Goal: Book appointment/travel/reservation

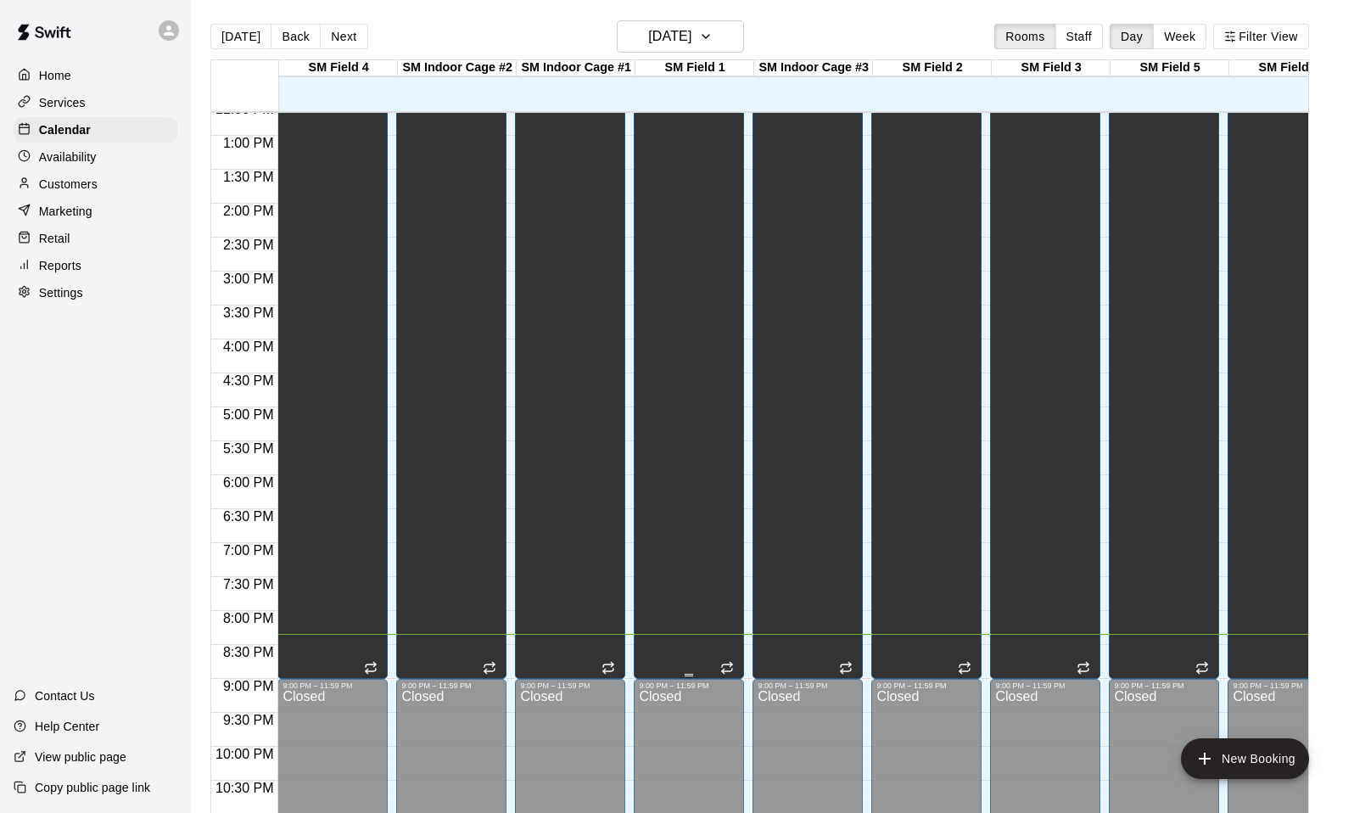
scroll to position [0, 752]
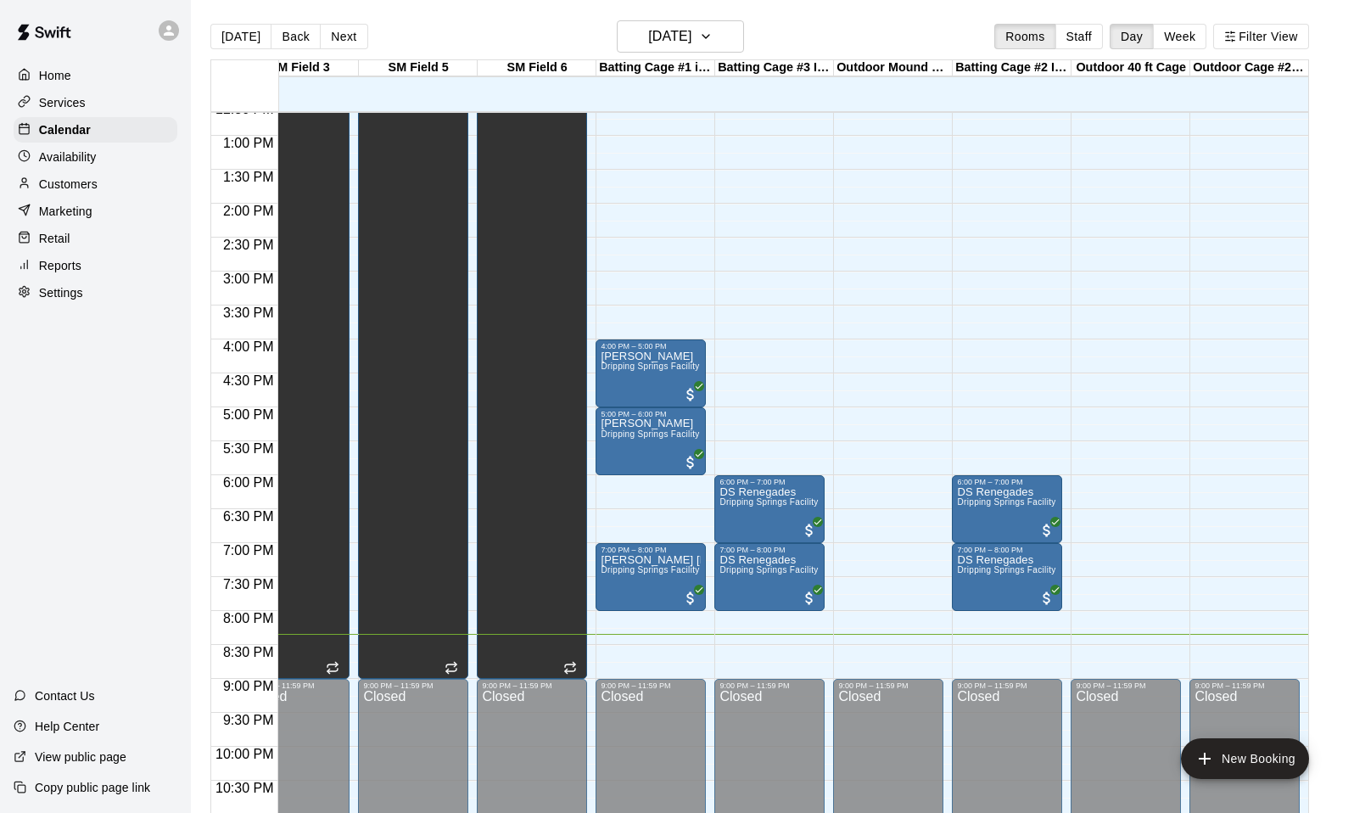
click at [1227, 463] on div "12:00 AM – 9:00 AM Closed 9:00 PM – 11:59 PM Closed" at bounding box center [1244, 67] width 110 height 1629
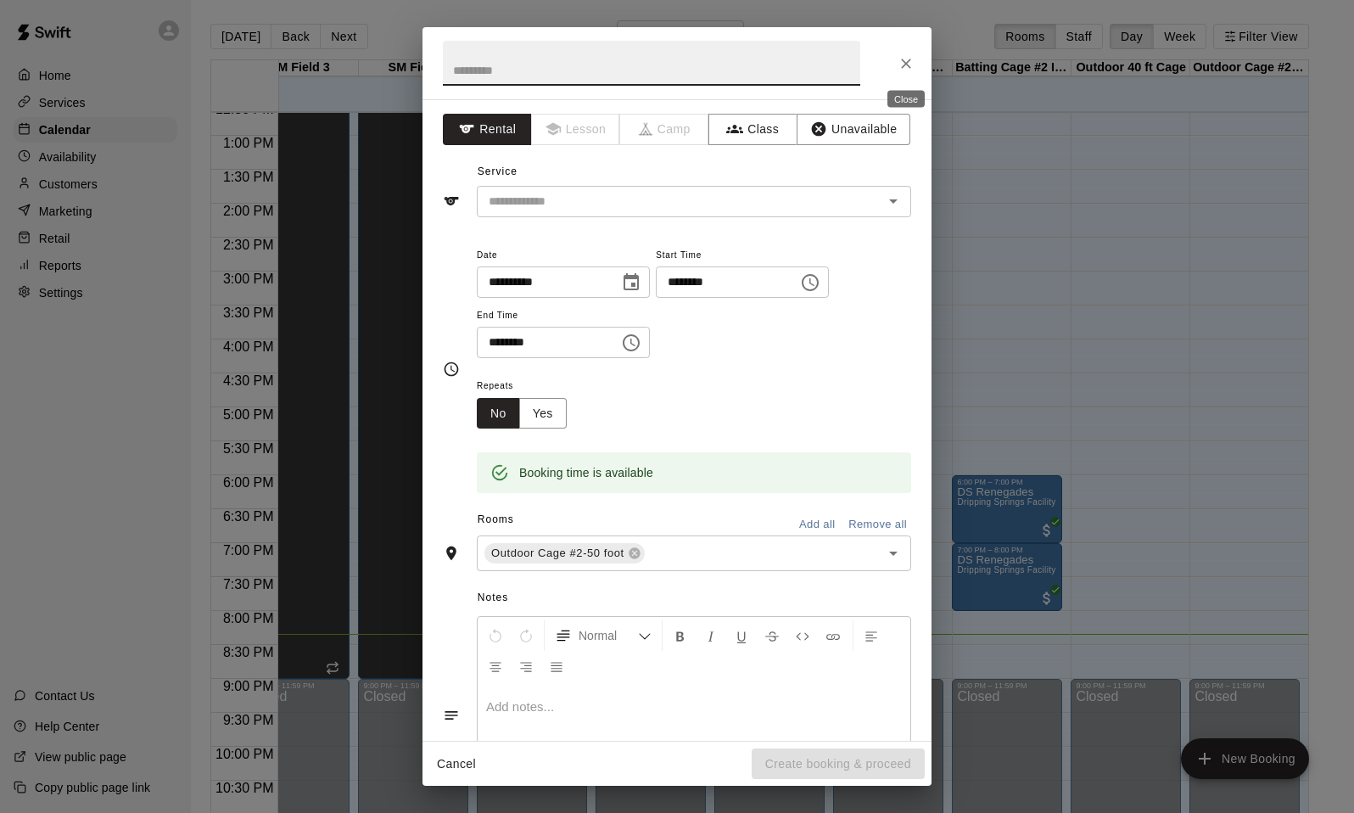
click at [909, 67] on icon "Close" at bounding box center [906, 64] width 10 height 10
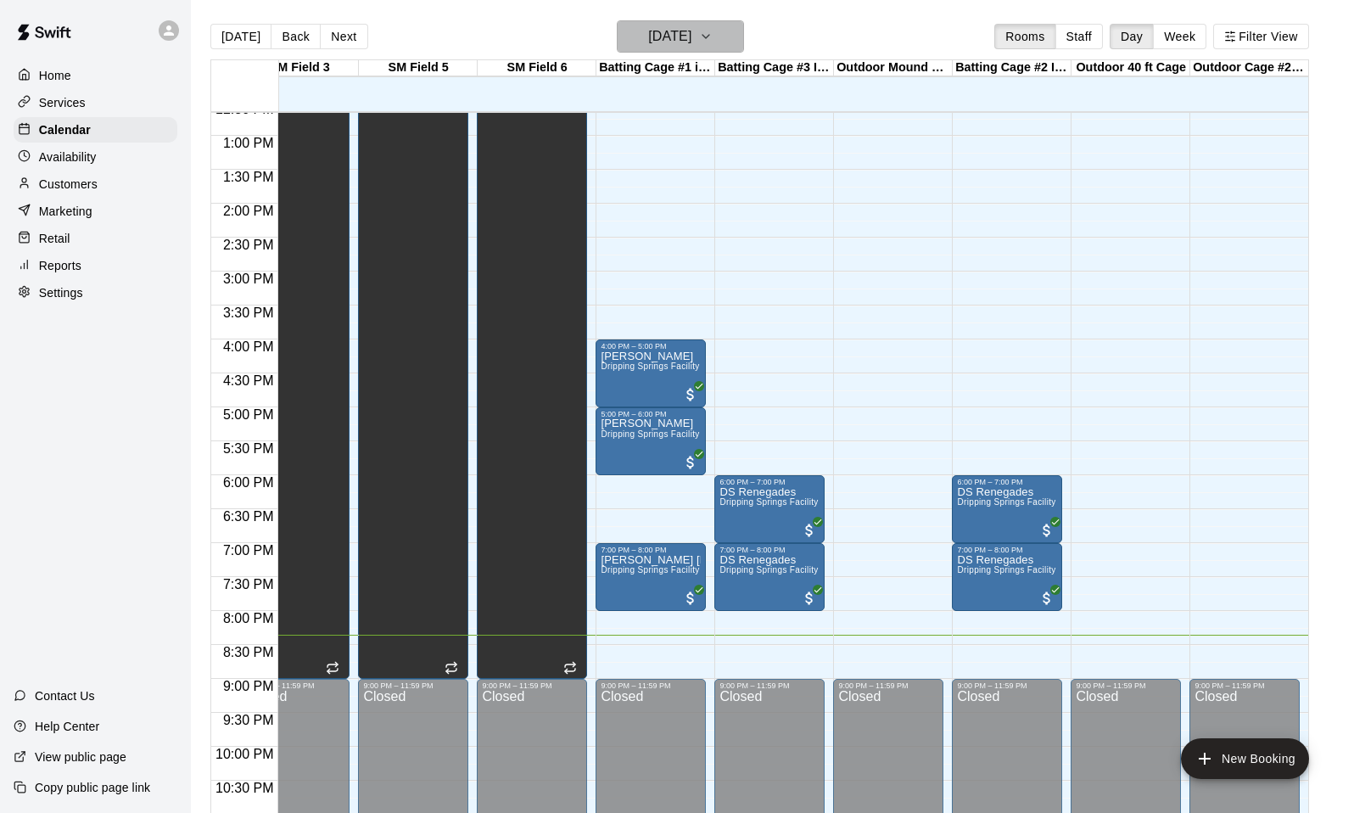
click at [668, 51] on button "[DATE]" at bounding box center [680, 36] width 127 height 32
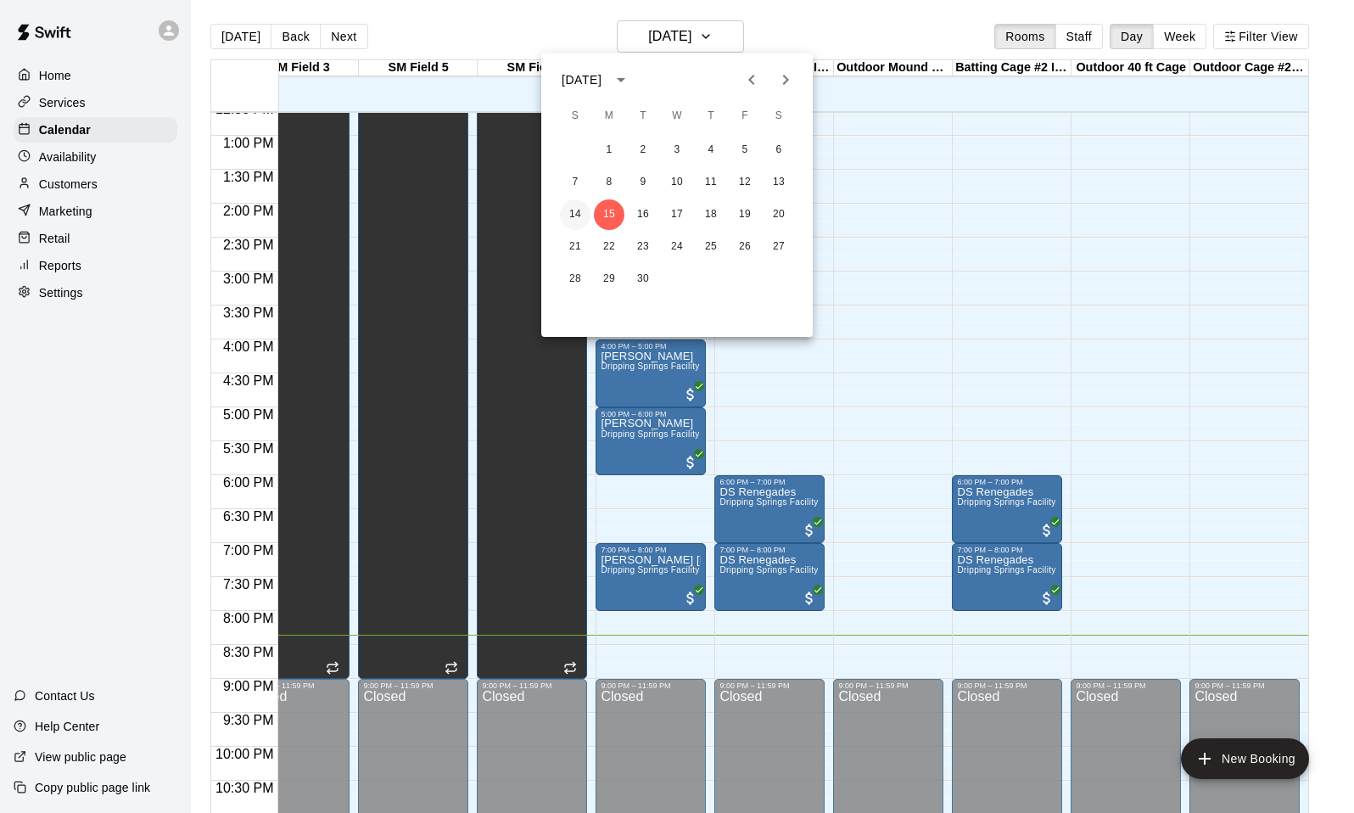
click at [575, 213] on button "14" at bounding box center [575, 214] width 31 height 31
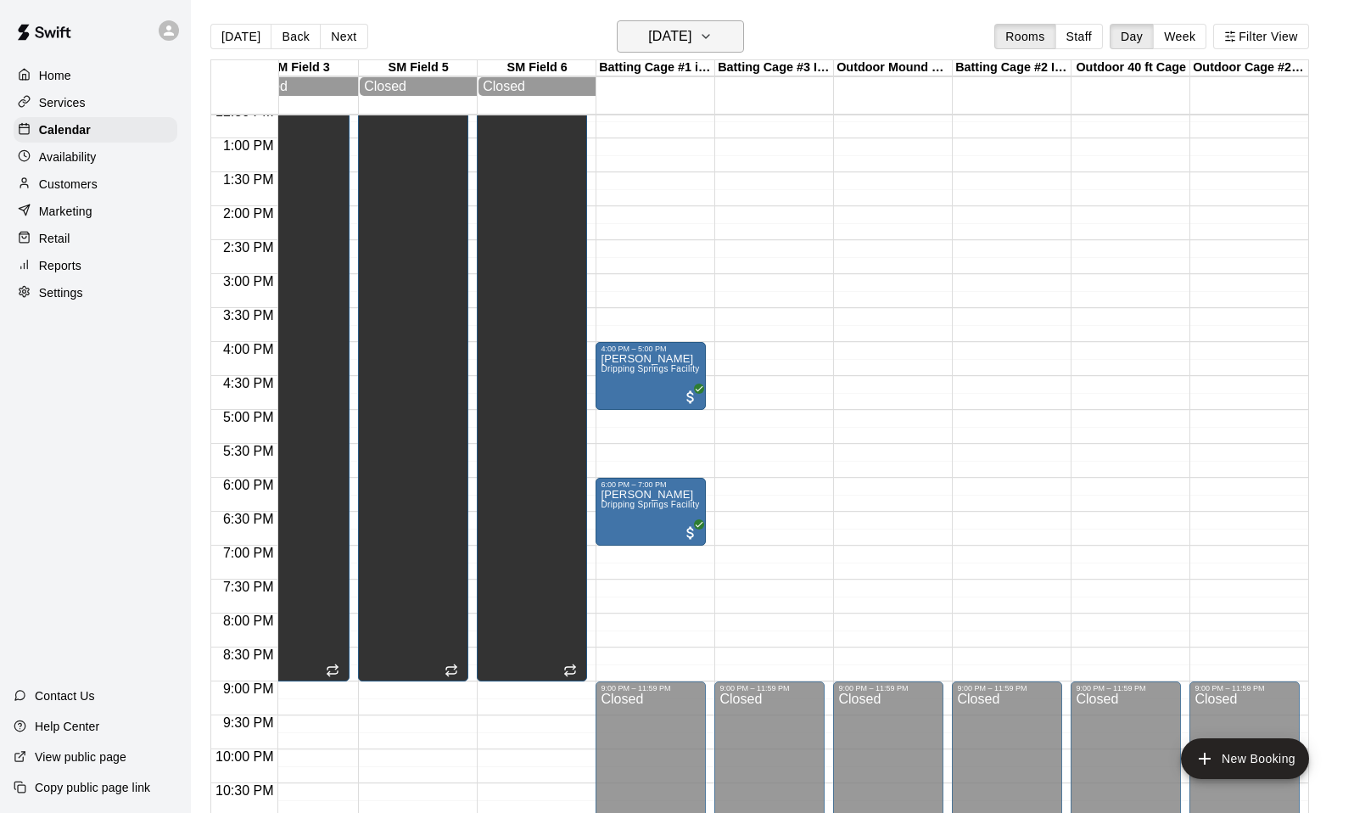
click at [691, 48] on h6 "[DATE]" at bounding box center [669, 37] width 43 height 24
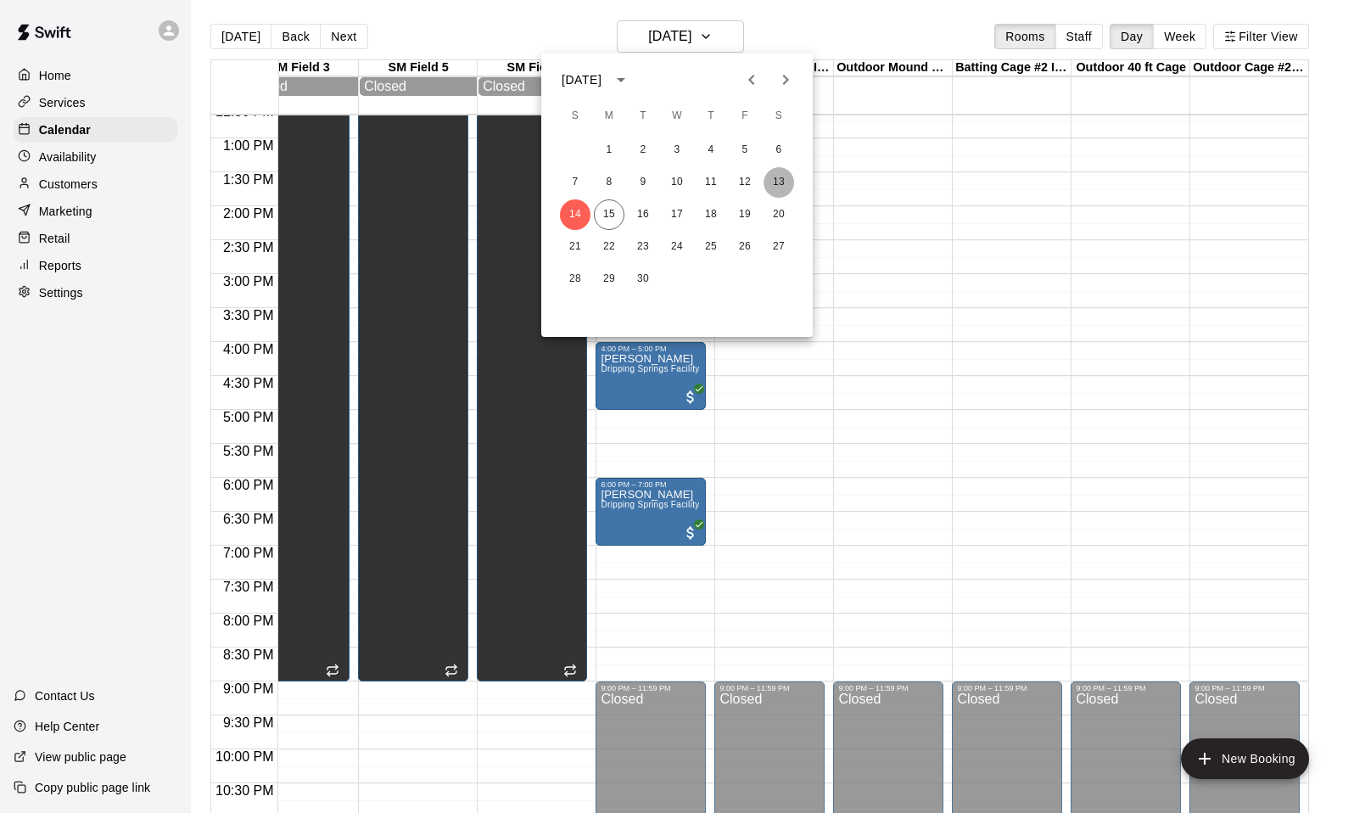
click at [772, 176] on button "13" at bounding box center [778, 182] width 31 height 31
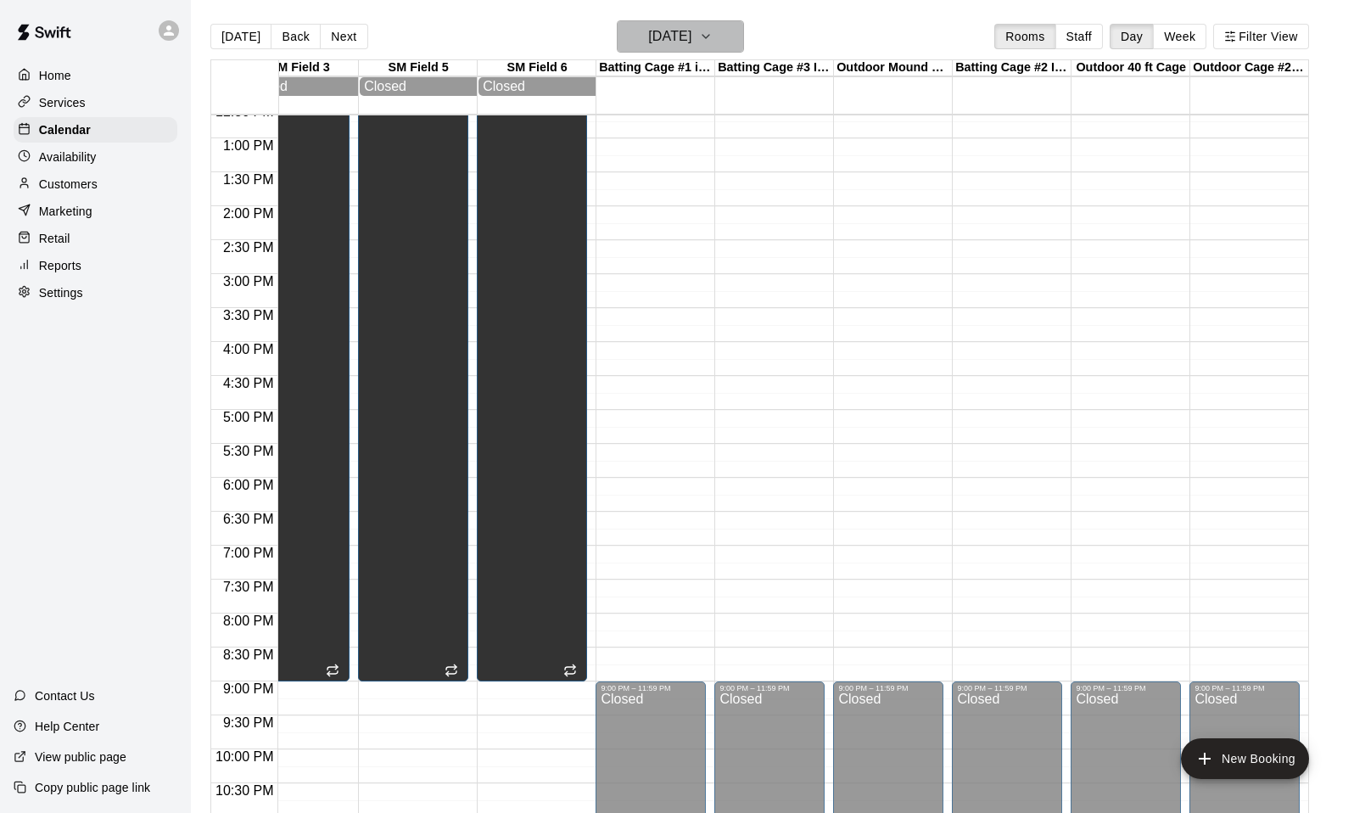
click at [691, 31] on h6 "[DATE]" at bounding box center [669, 37] width 43 height 24
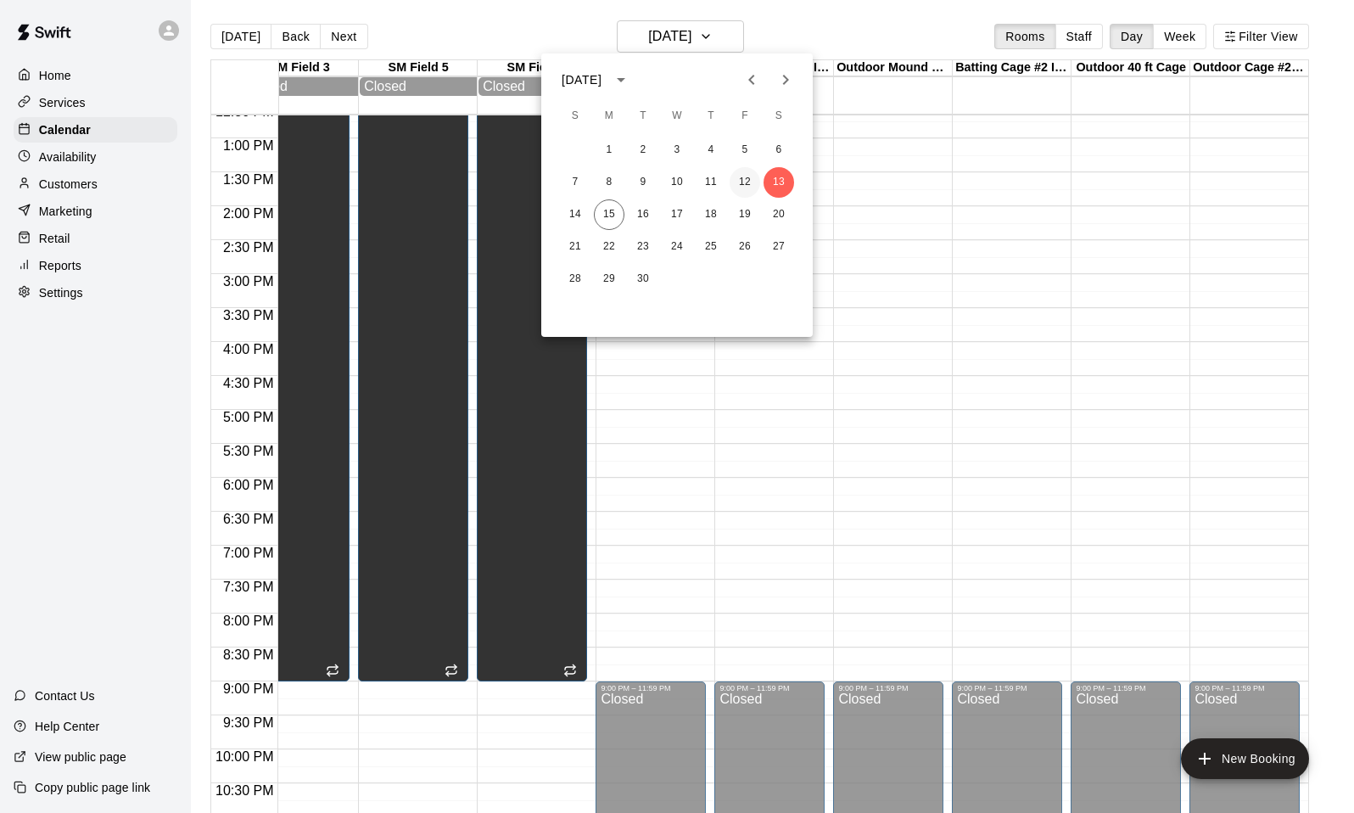
click at [743, 182] on button "12" at bounding box center [745, 182] width 31 height 31
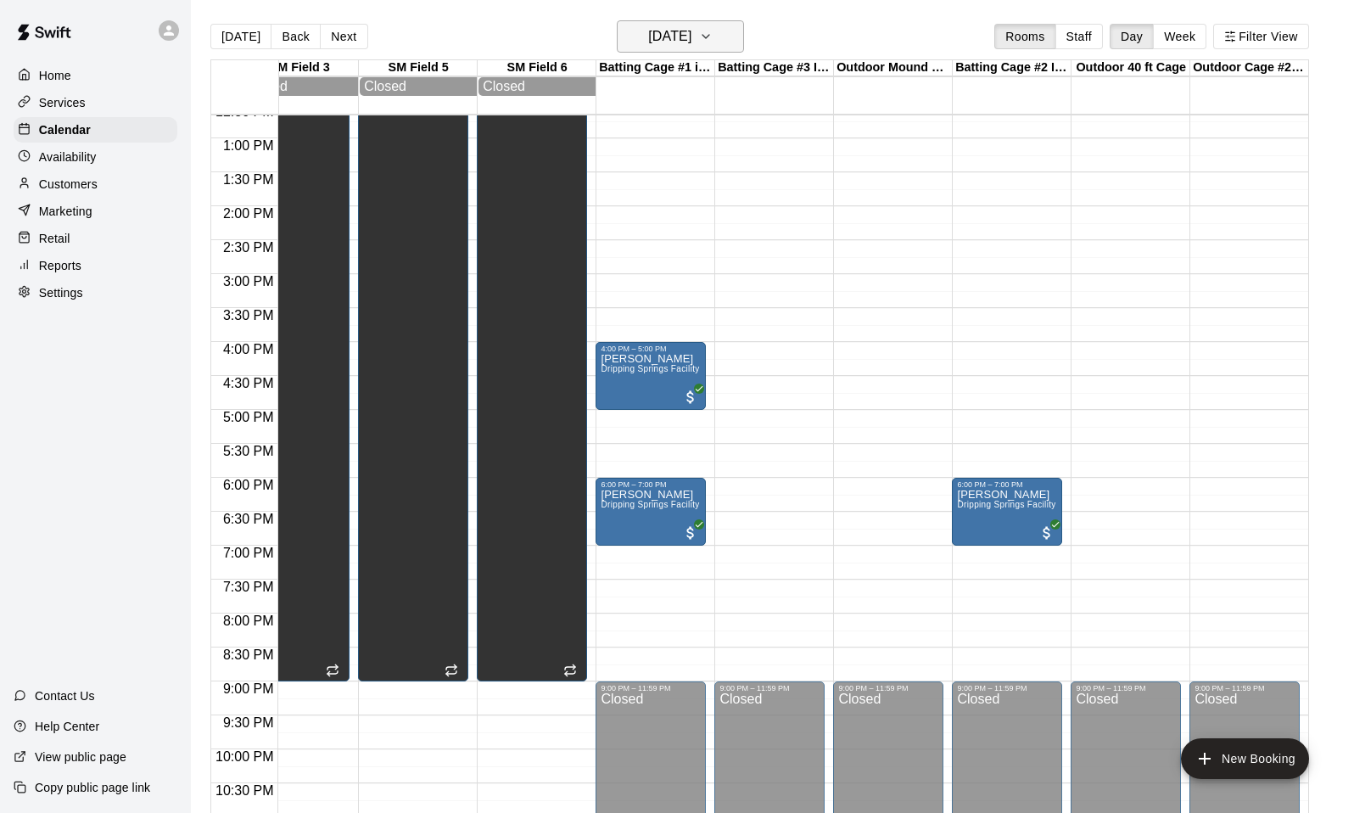
click at [684, 36] on h6 "[DATE]" at bounding box center [669, 37] width 43 height 24
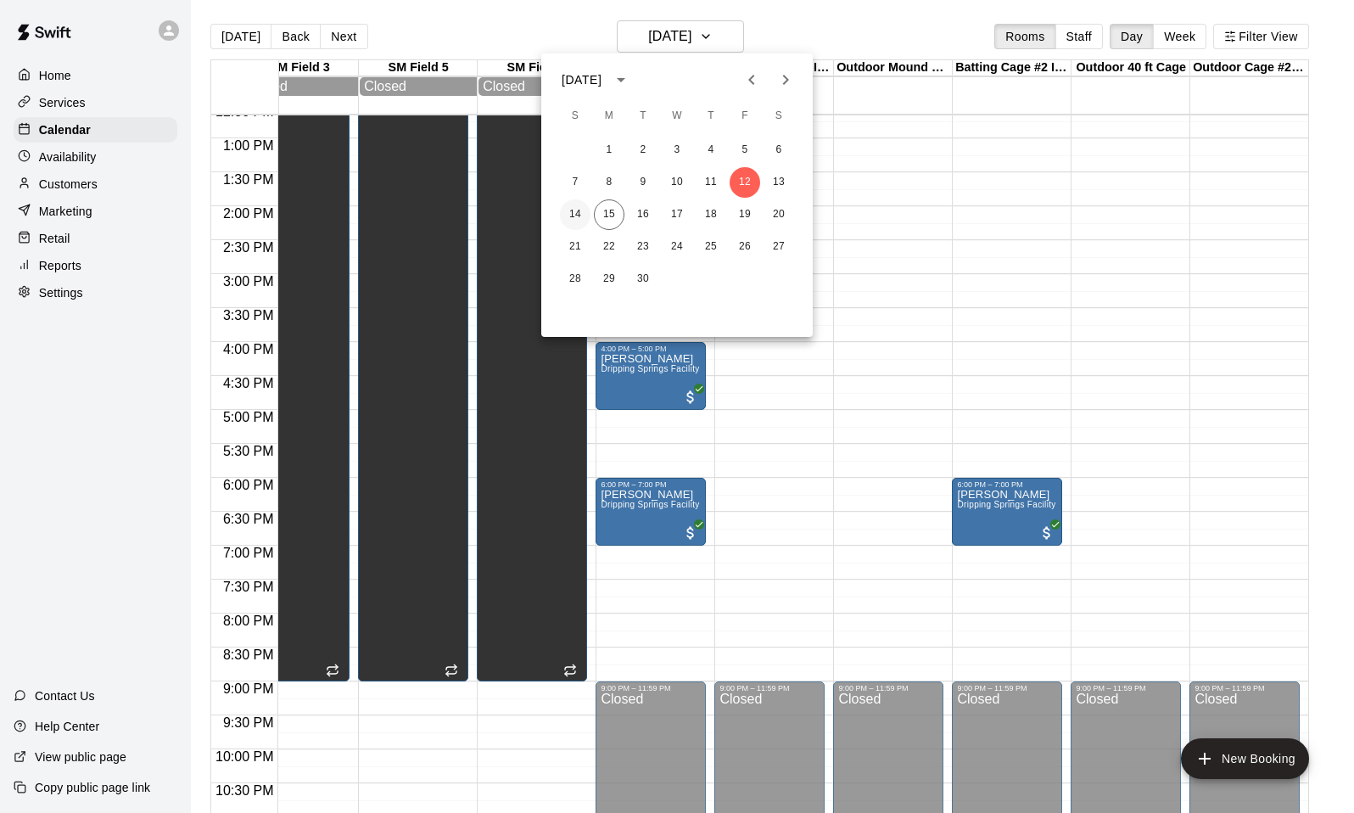
click at [577, 217] on button "14" at bounding box center [575, 214] width 31 height 31
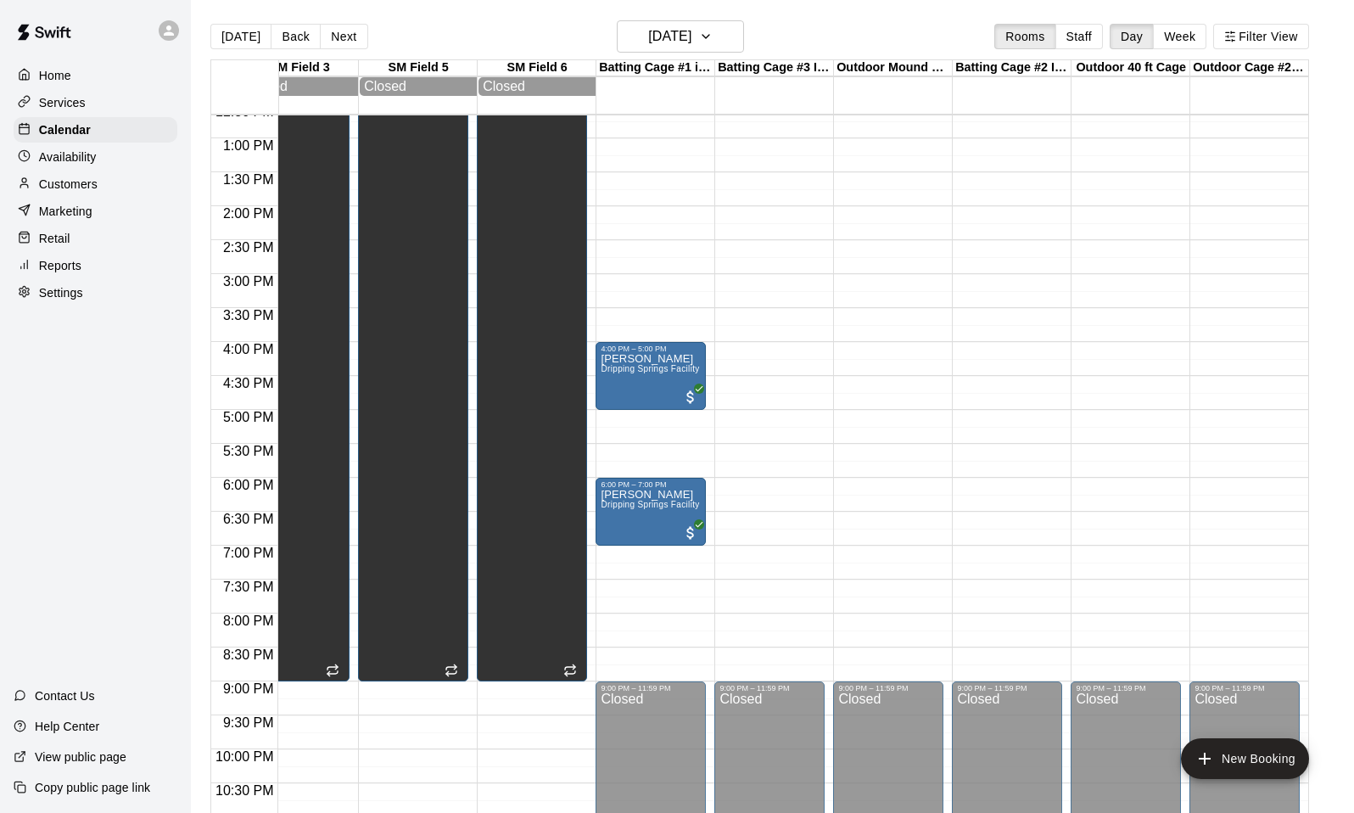
click at [661, 428] on div "12:00 AM – 9:00 AM Closed 4:00 PM – 5:00 PM [PERSON_NAME] [GEOGRAPHIC_DATA] Fac…" at bounding box center [651, 70] width 110 height 1629
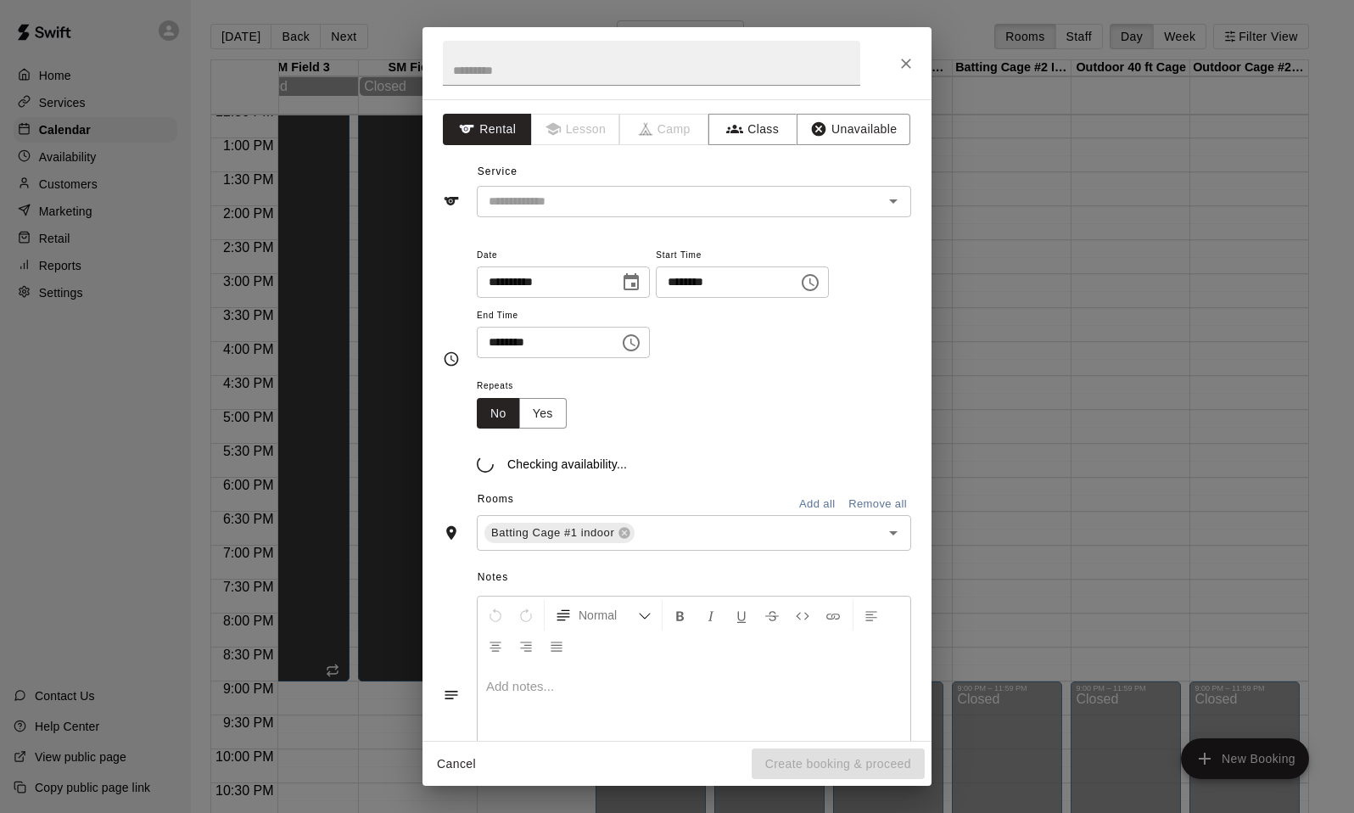
click at [661, 428] on div "Repeats No Yes" at bounding box center [694, 401] width 434 height 53
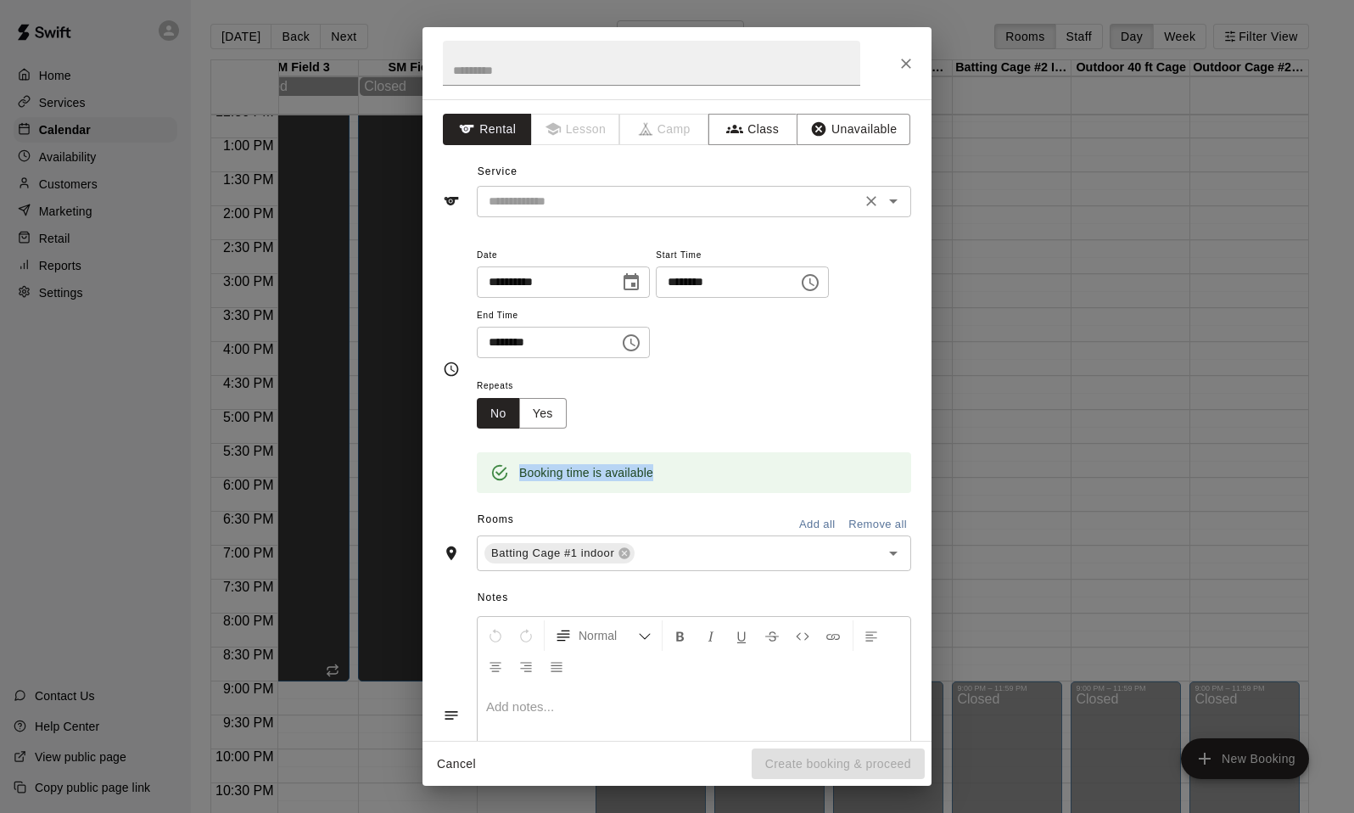
click at [632, 208] on input "text" at bounding box center [669, 201] width 374 height 21
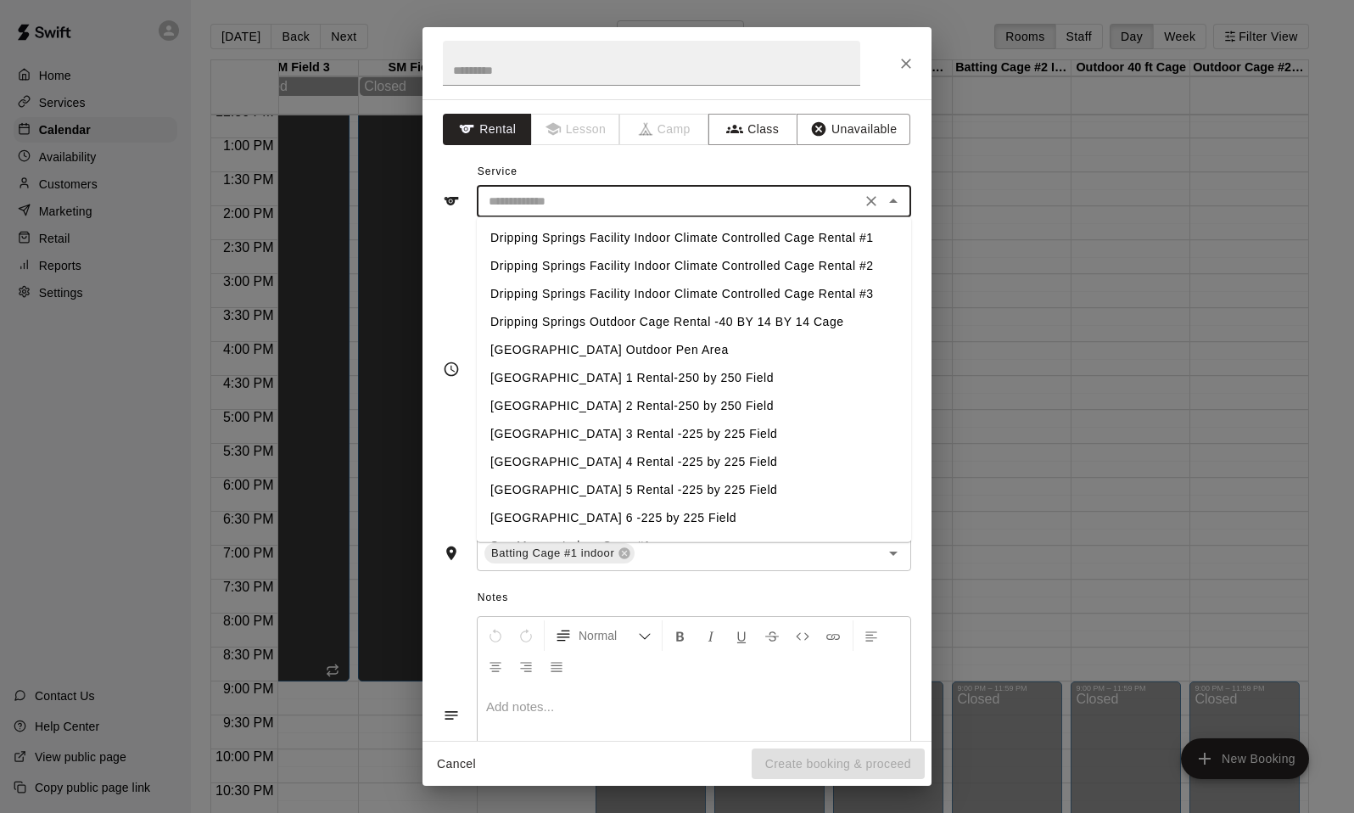
click at [634, 244] on li "Dripping Springs Facility Indoor Climate Controlled Cage Rental #1" at bounding box center [694, 238] width 434 height 28
type input "**********"
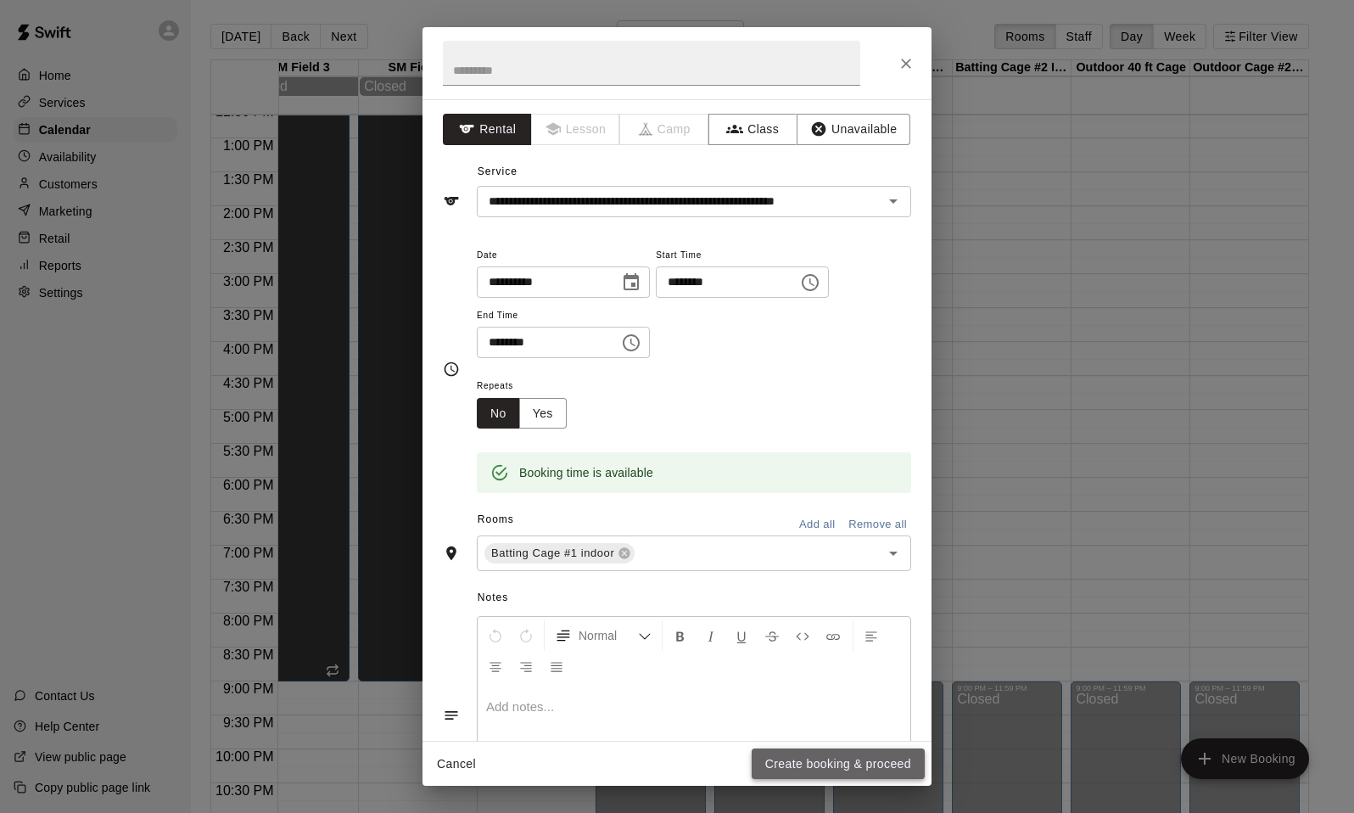
click at [842, 760] on button "Create booking & proceed" at bounding box center [838, 763] width 173 height 31
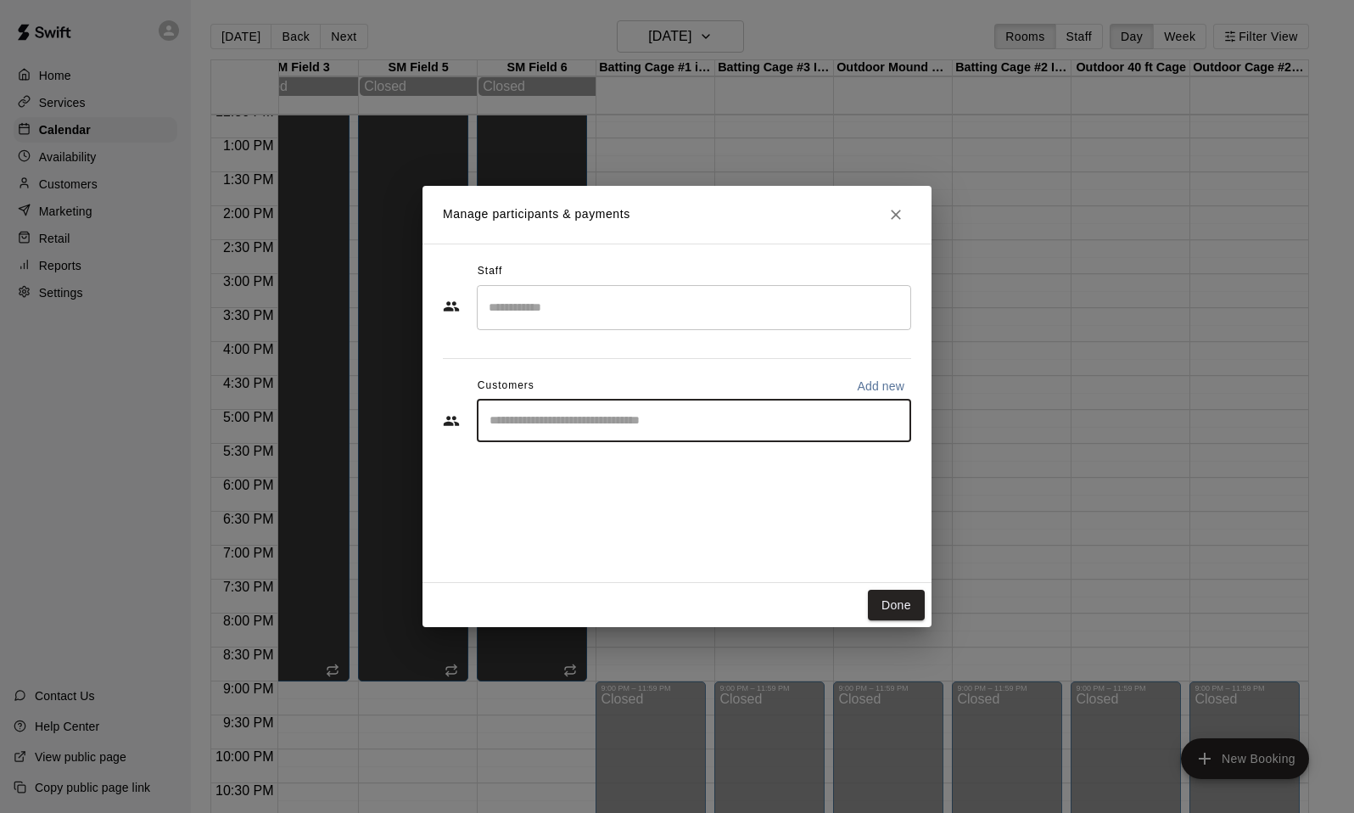
click at [639, 417] on input "Start typing to search customers..." at bounding box center [693, 420] width 419 height 17
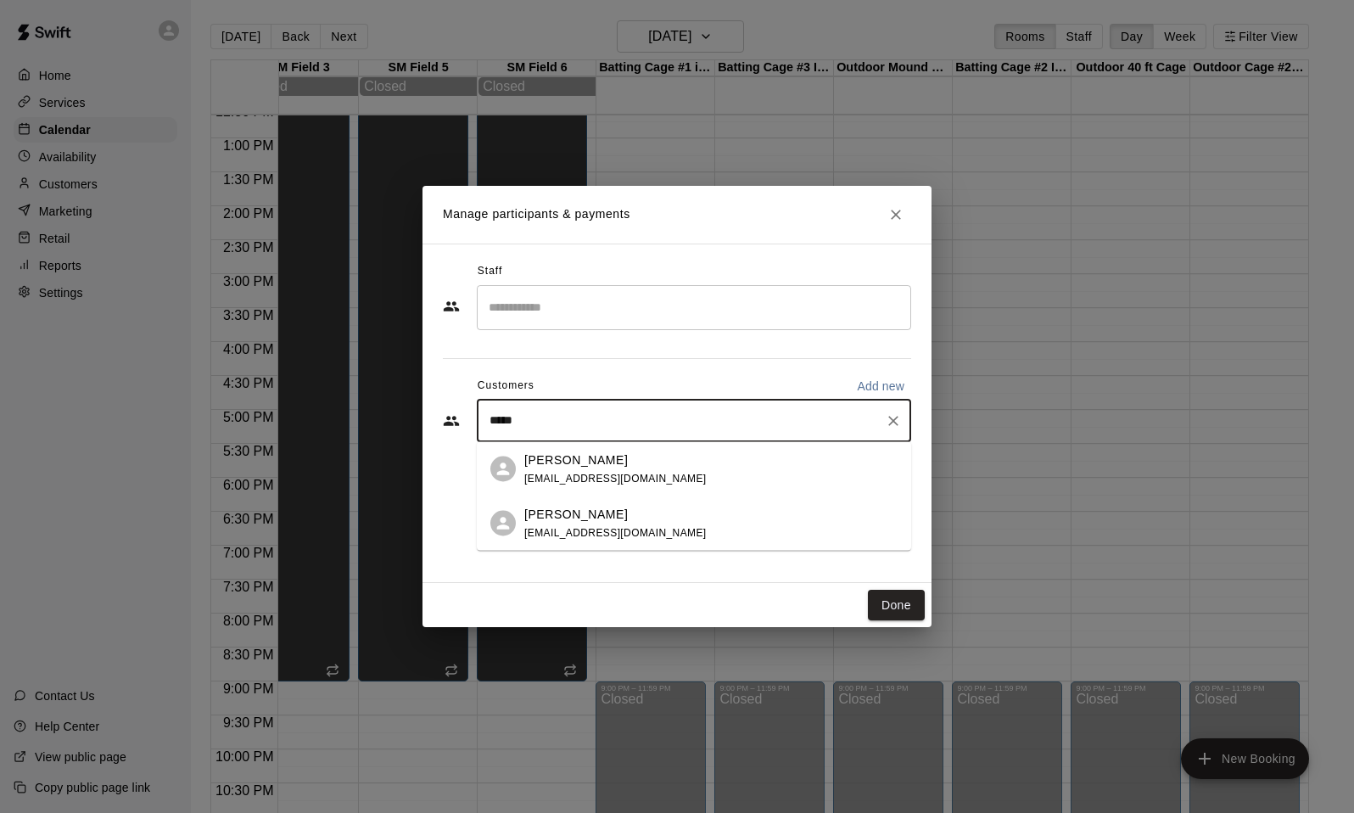
type input "*****"
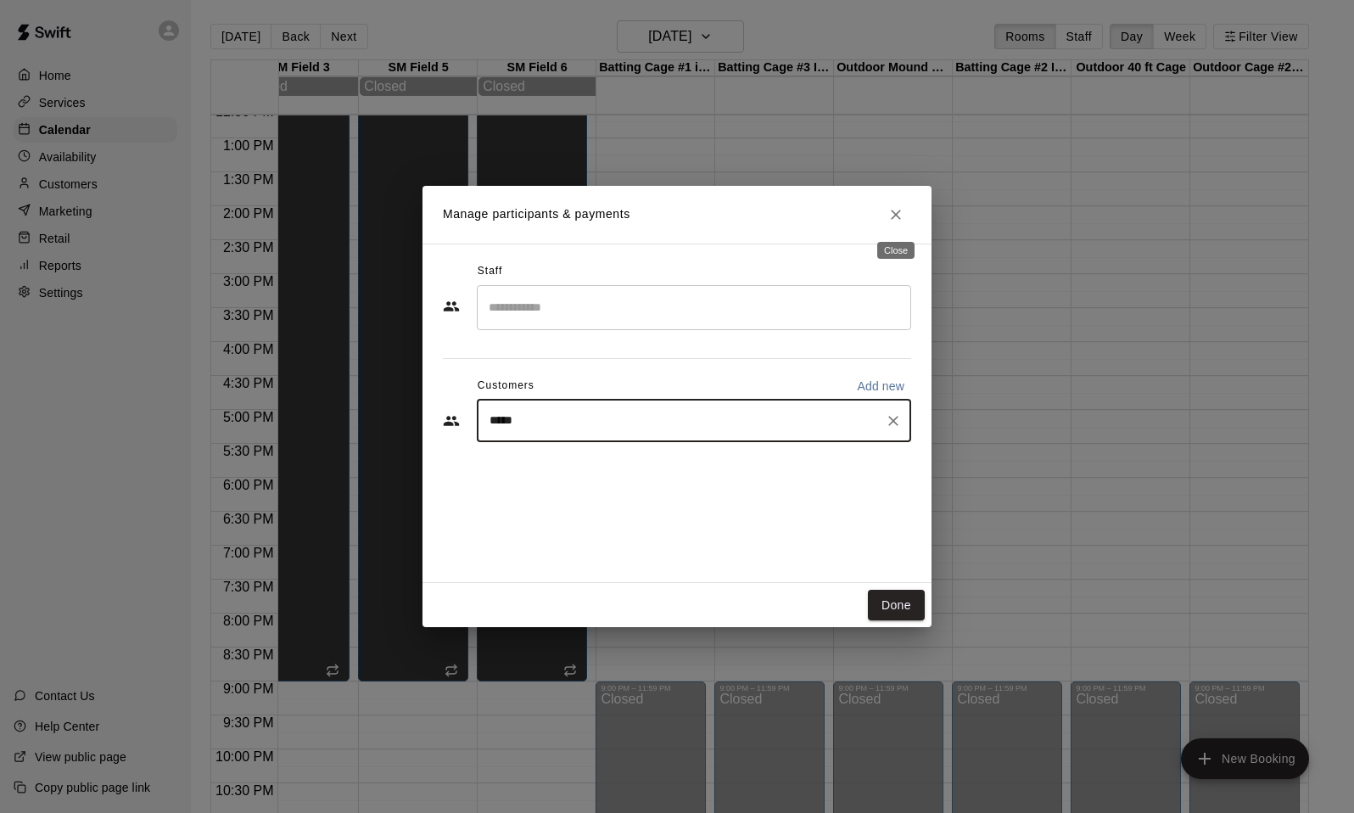
click at [898, 215] on icon "Close" at bounding box center [895, 214] width 17 height 17
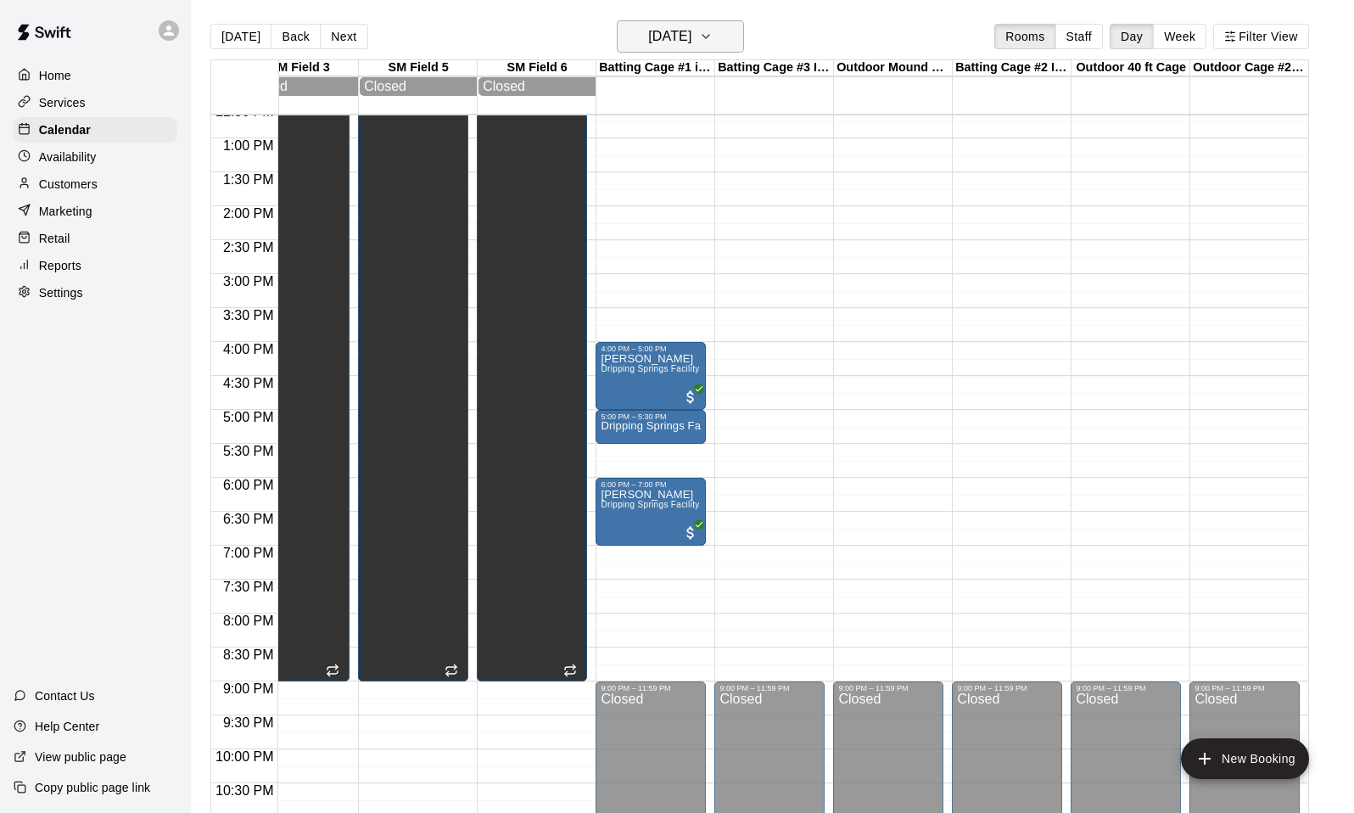
click at [691, 42] on h6 "[DATE]" at bounding box center [669, 37] width 43 height 24
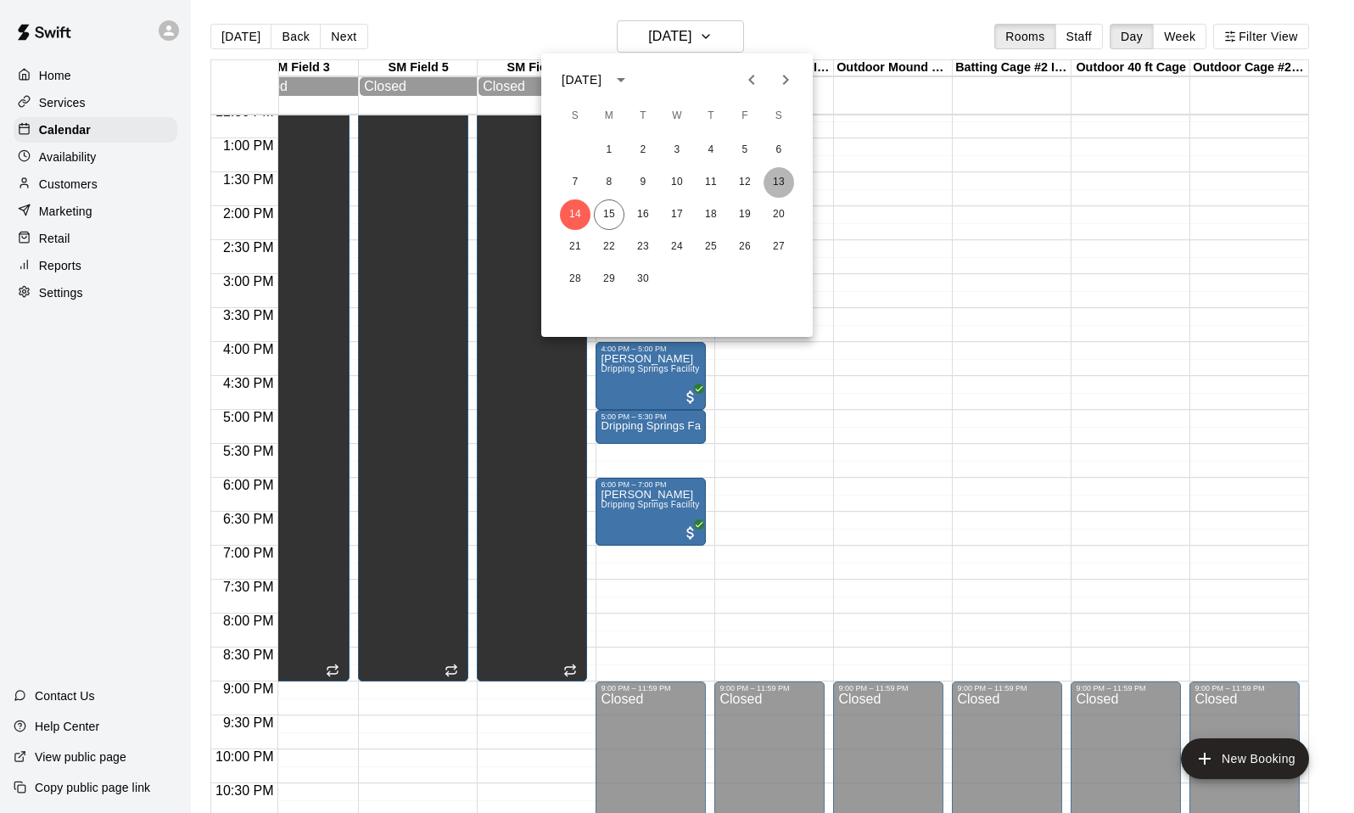
click at [775, 182] on button "13" at bounding box center [778, 182] width 31 height 31
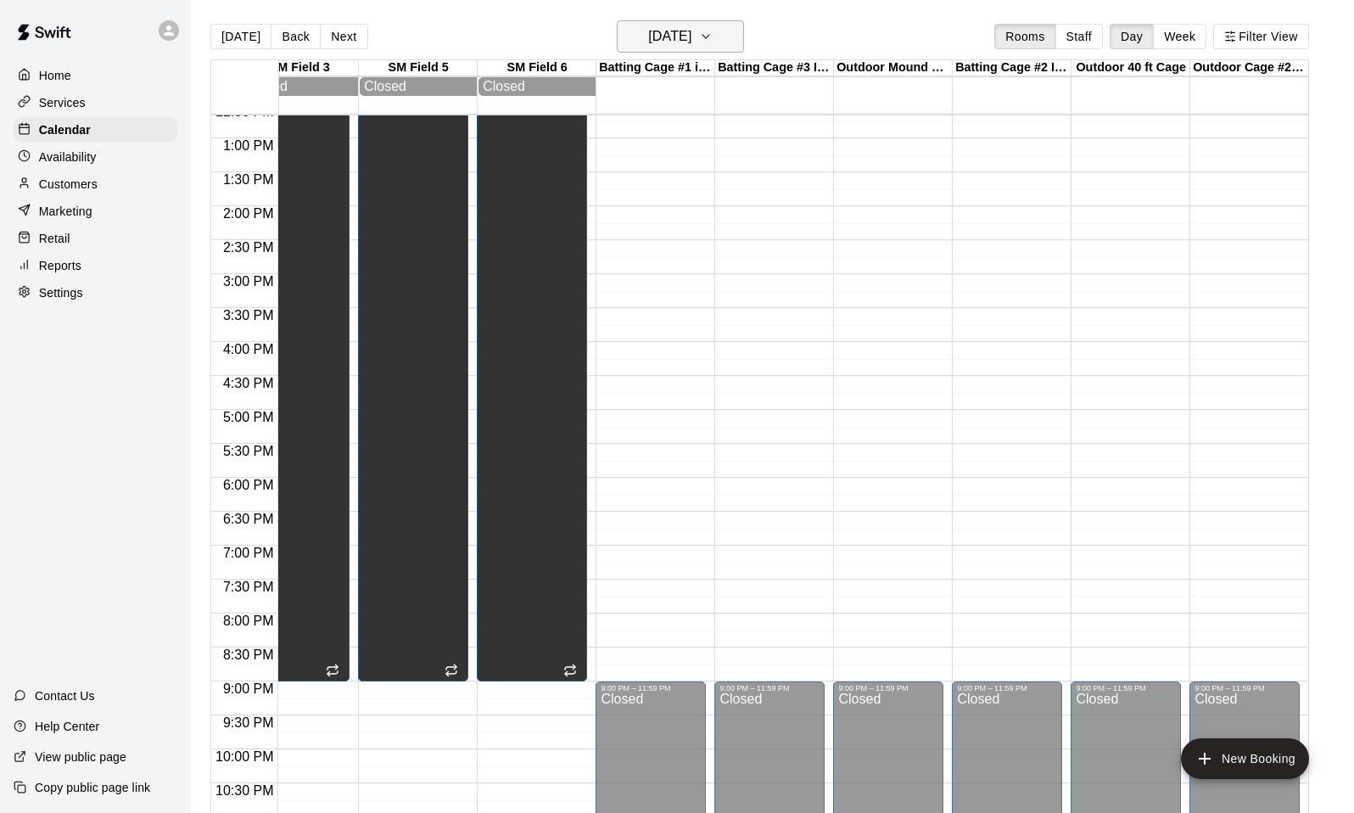
click at [713, 44] on icon "button" at bounding box center [706, 36] width 14 height 20
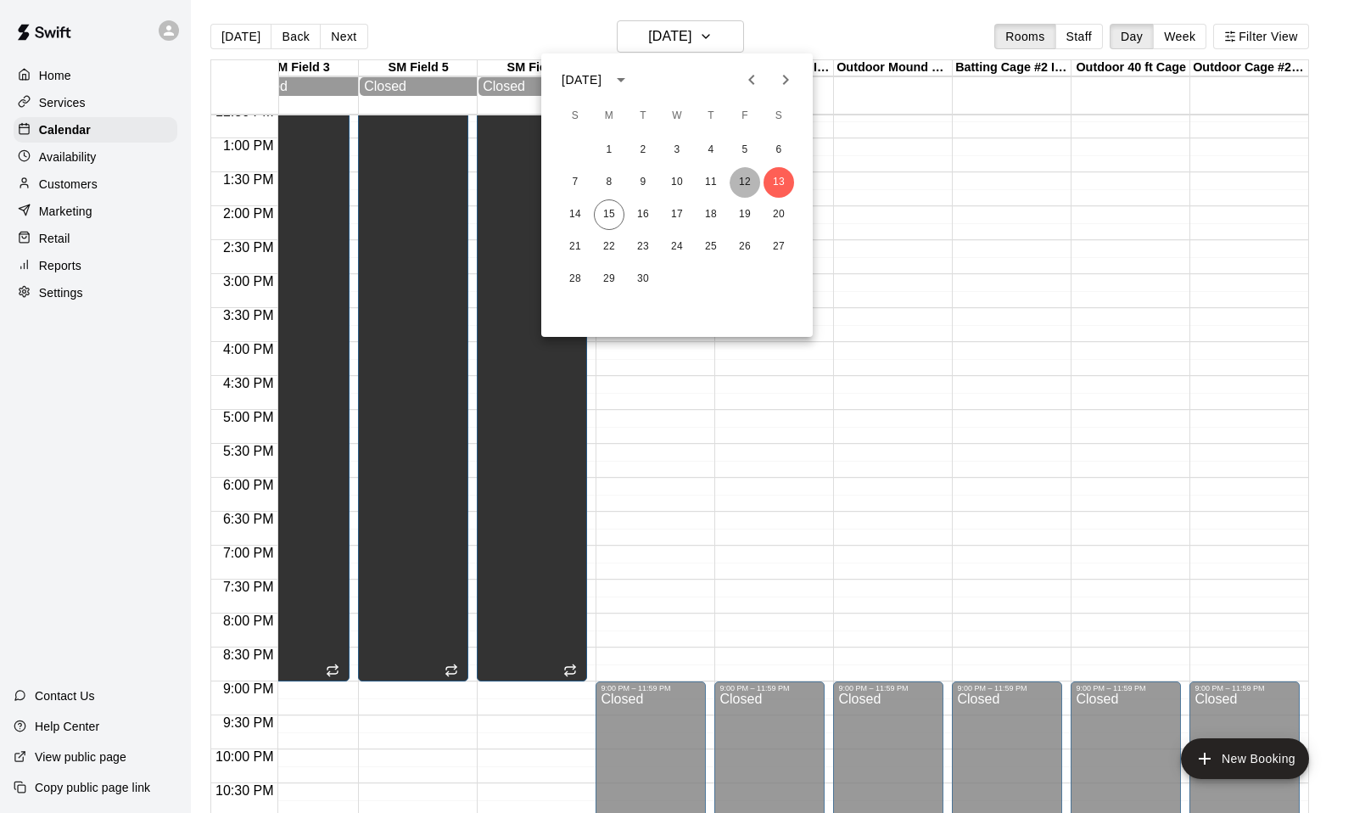
click at [753, 184] on button "12" at bounding box center [745, 182] width 31 height 31
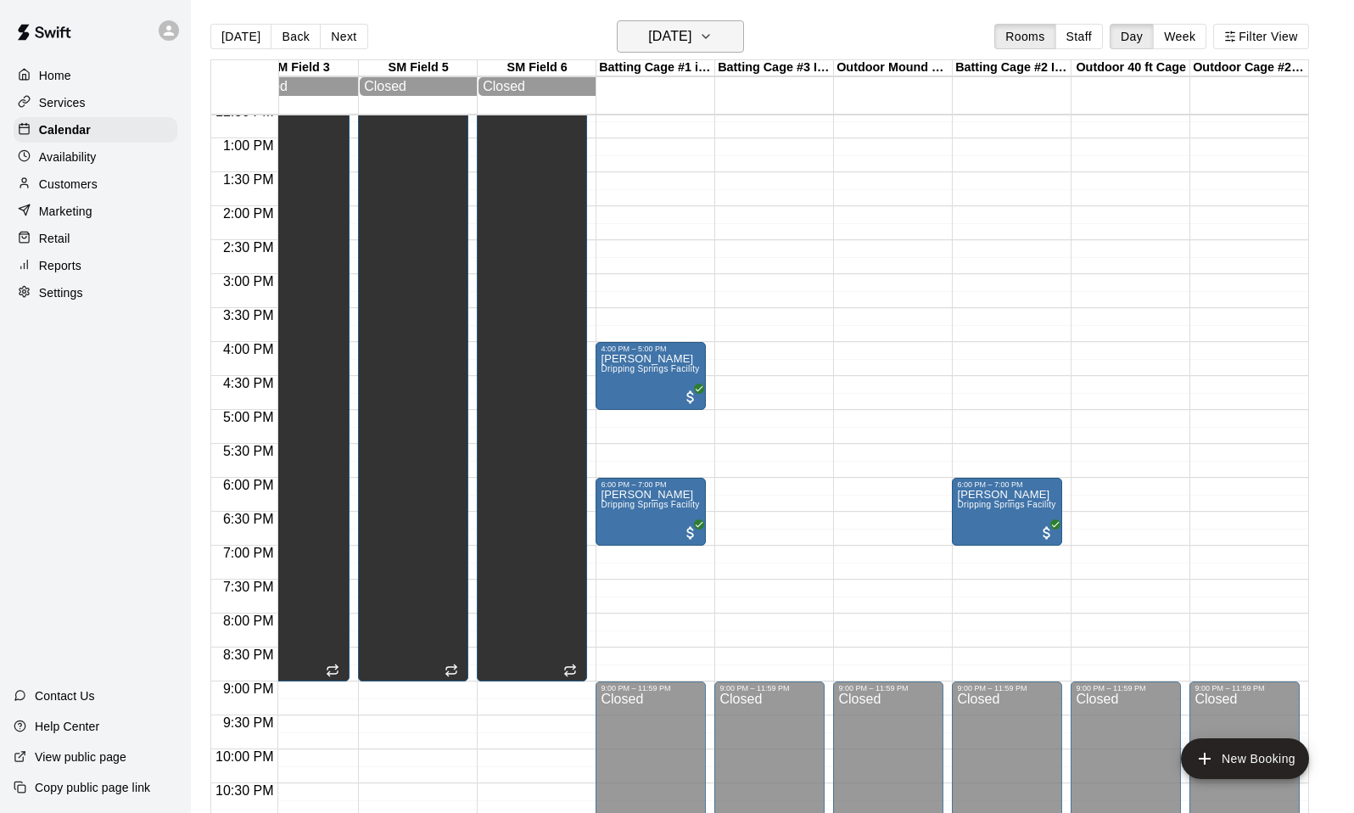
click at [713, 36] on button "[DATE]" at bounding box center [680, 36] width 127 height 32
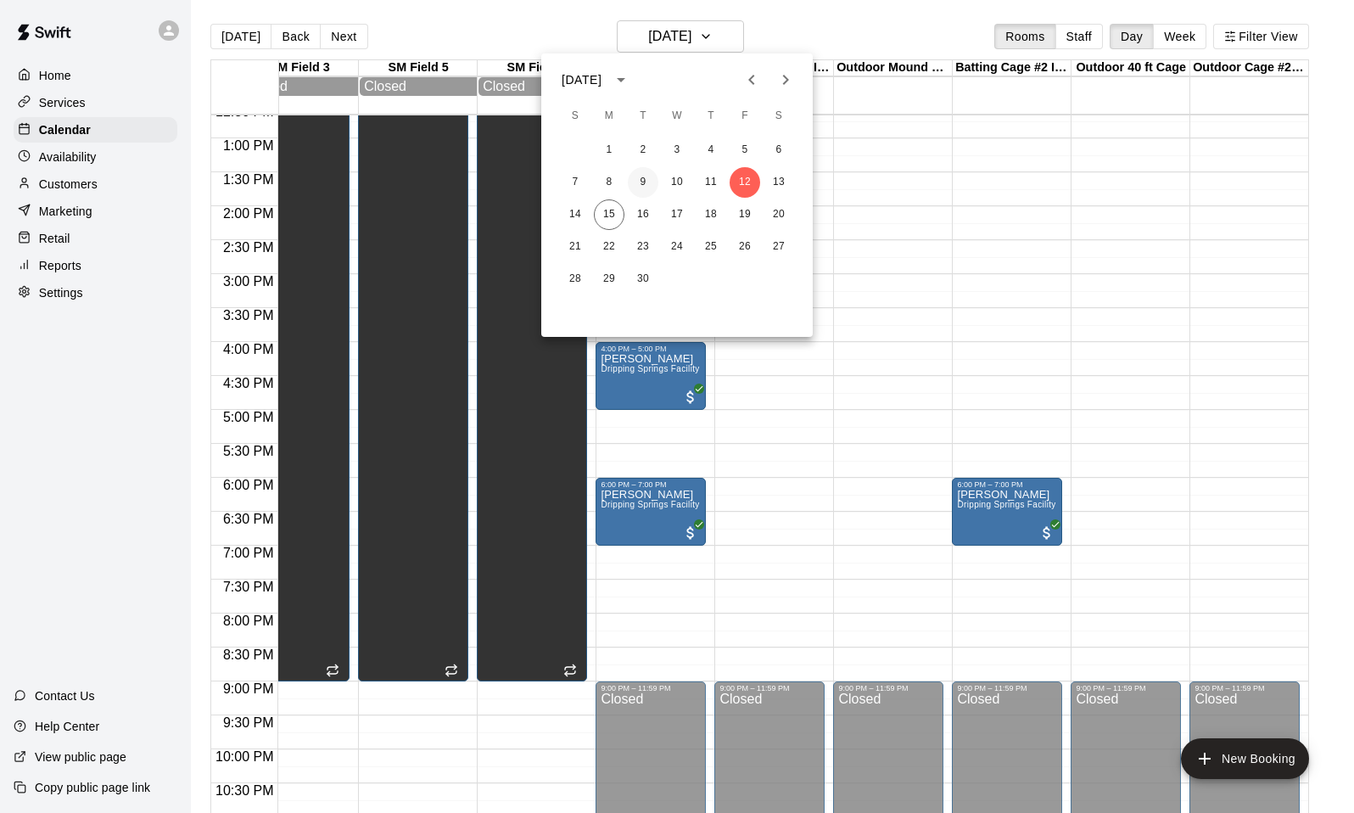
click at [648, 182] on button "9" at bounding box center [643, 182] width 31 height 31
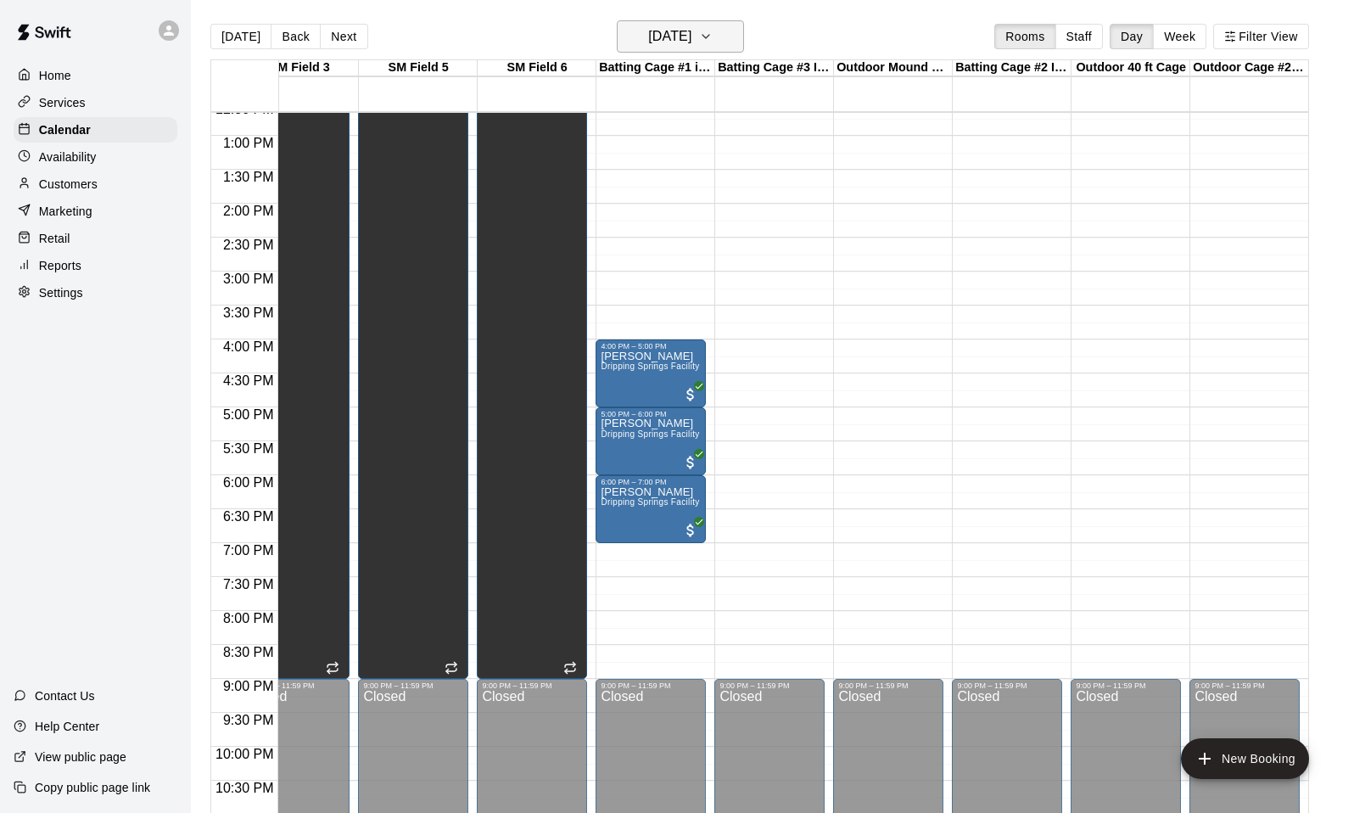
click at [691, 35] on h6 "[DATE]" at bounding box center [669, 37] width 43 height 24
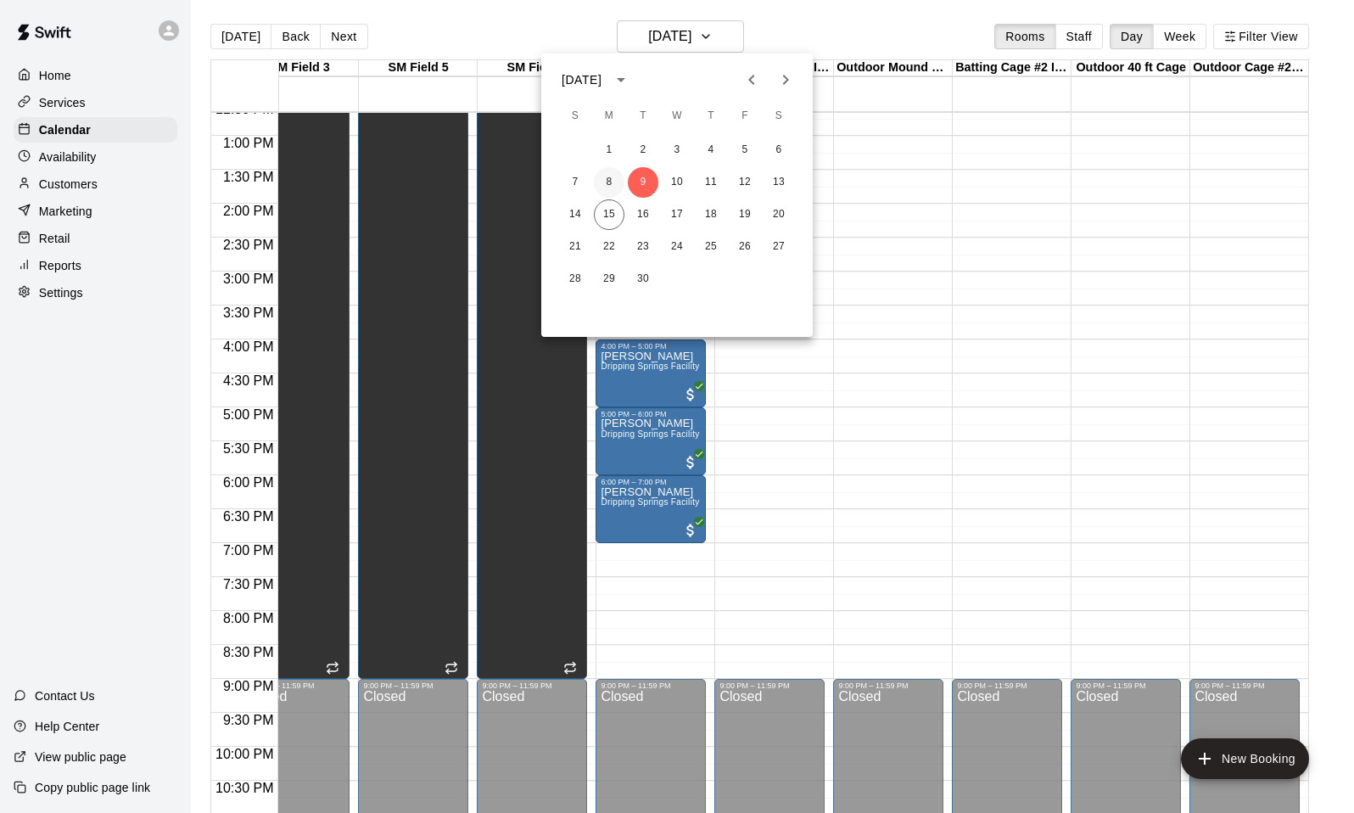
click at [612, 171] on button "8" at bounding box center [609, 182] width 31 height 31
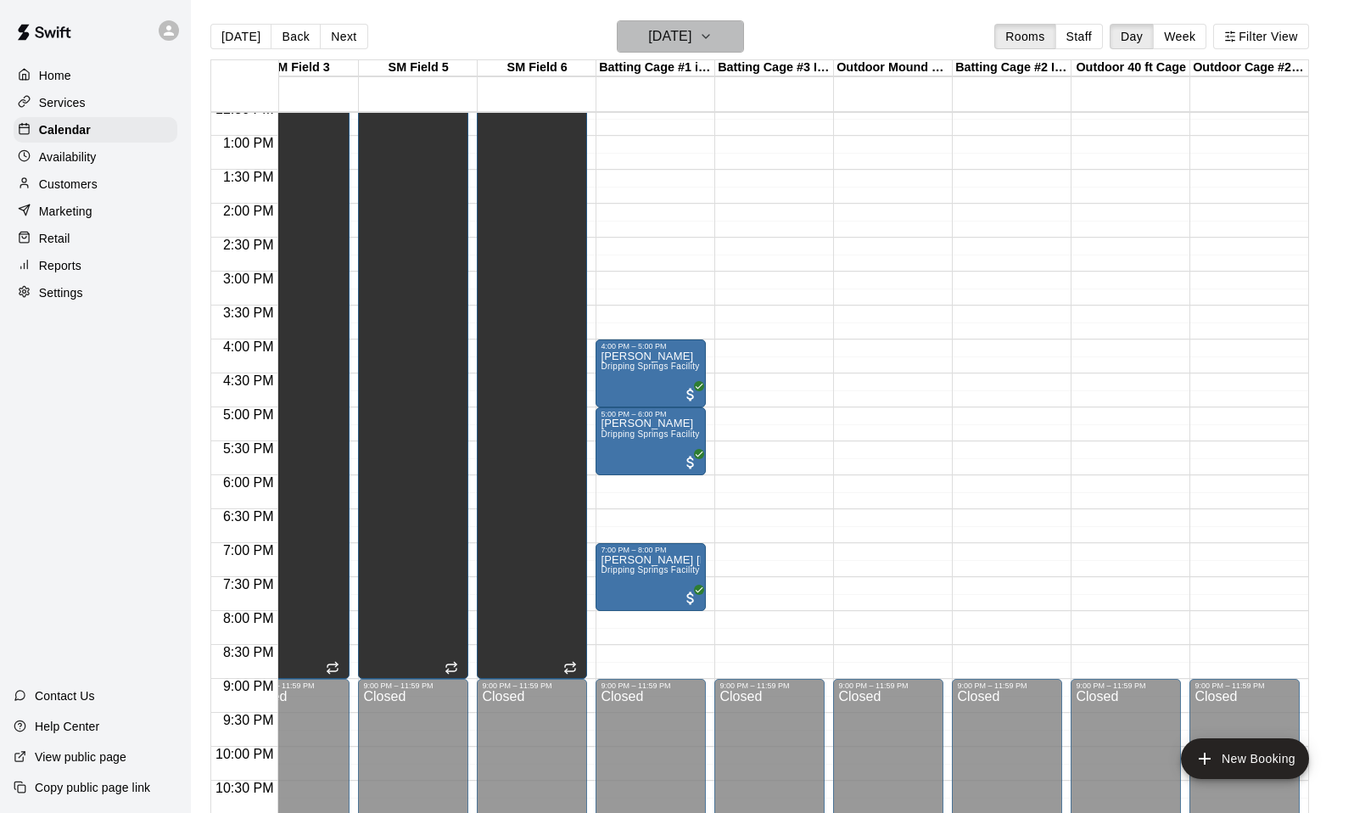
click at [713, 35] on icon "button" at bounding box center [706, 36] width 14 height 20
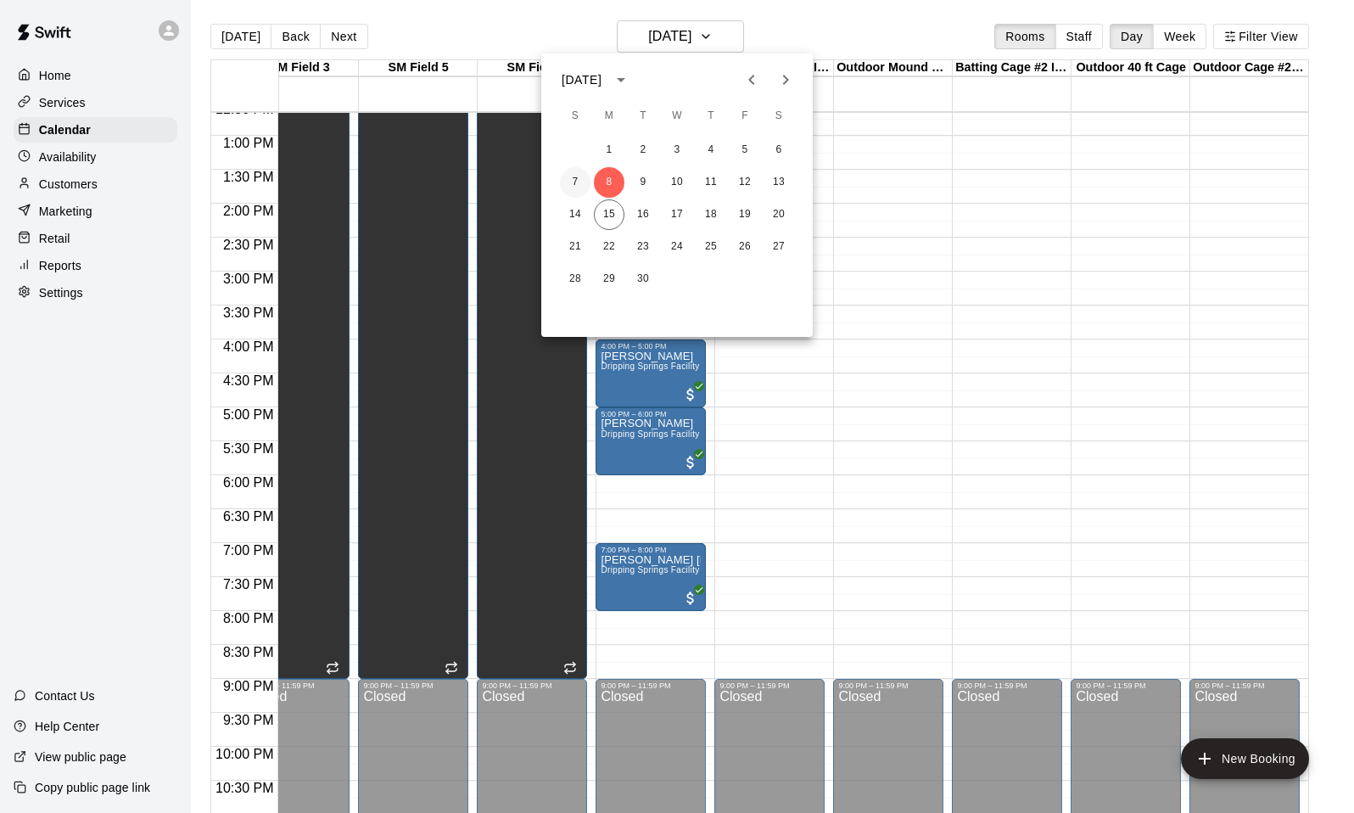
click at [562, 179] on button "7" at bounding box center [575, 182] width 31 height 31
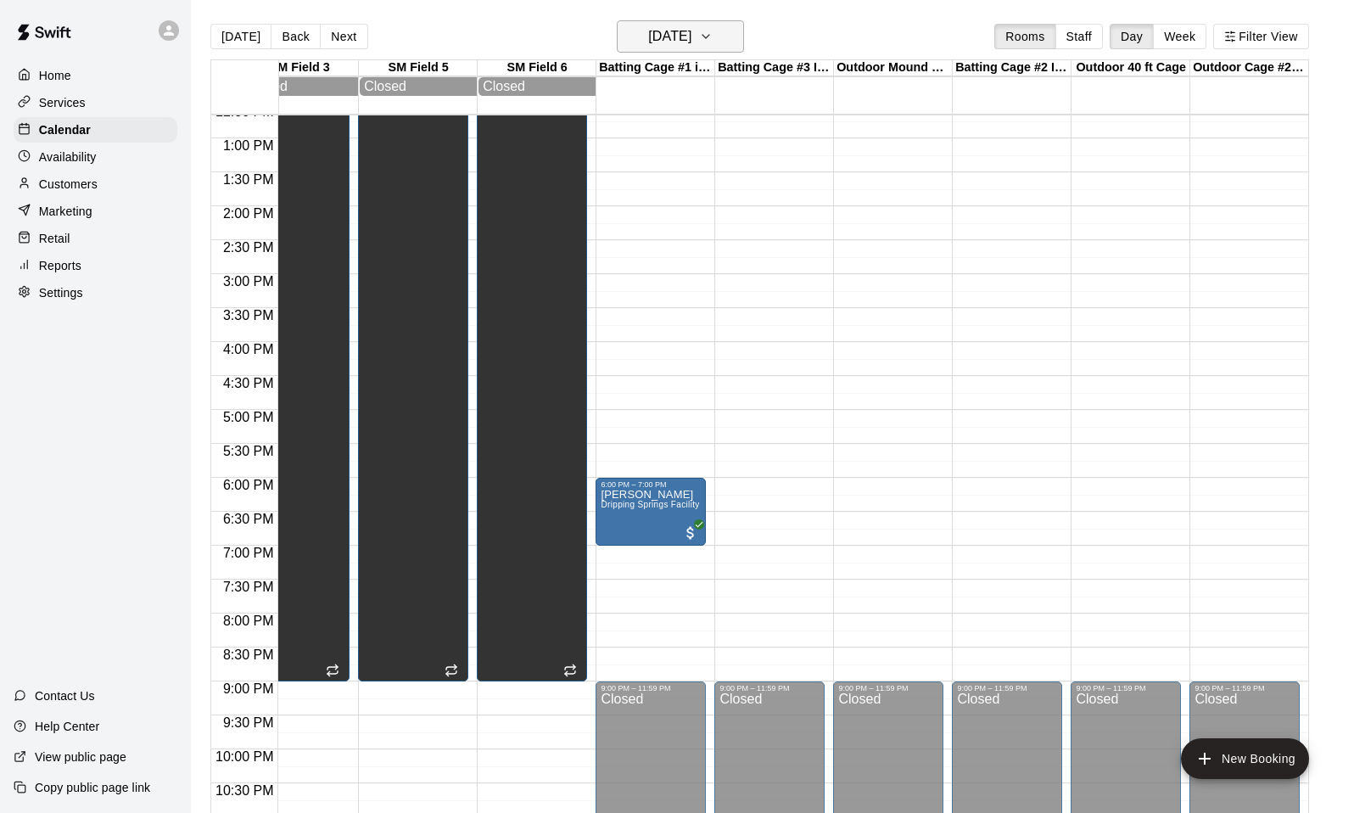
click at [672, 48] on h6 "[DATE]" at bounding box center [669, 37] width 43 height 24
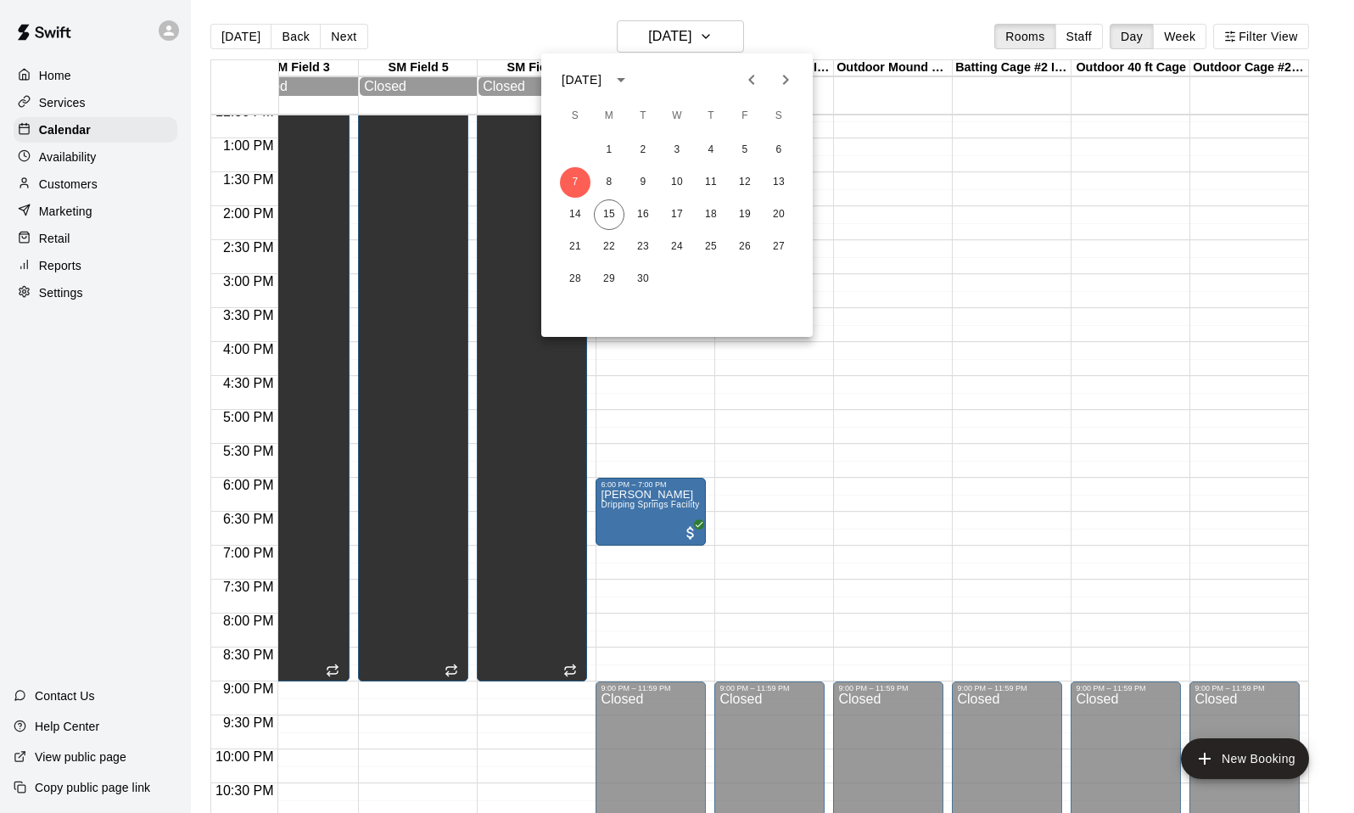
click at [791, 140] on div "1 2 3 4 5 6" at bounding box center [676, 150] width 271 height 31
click at [780, 148] on button "6" at bounding box center [778, 150] width 31 height 31
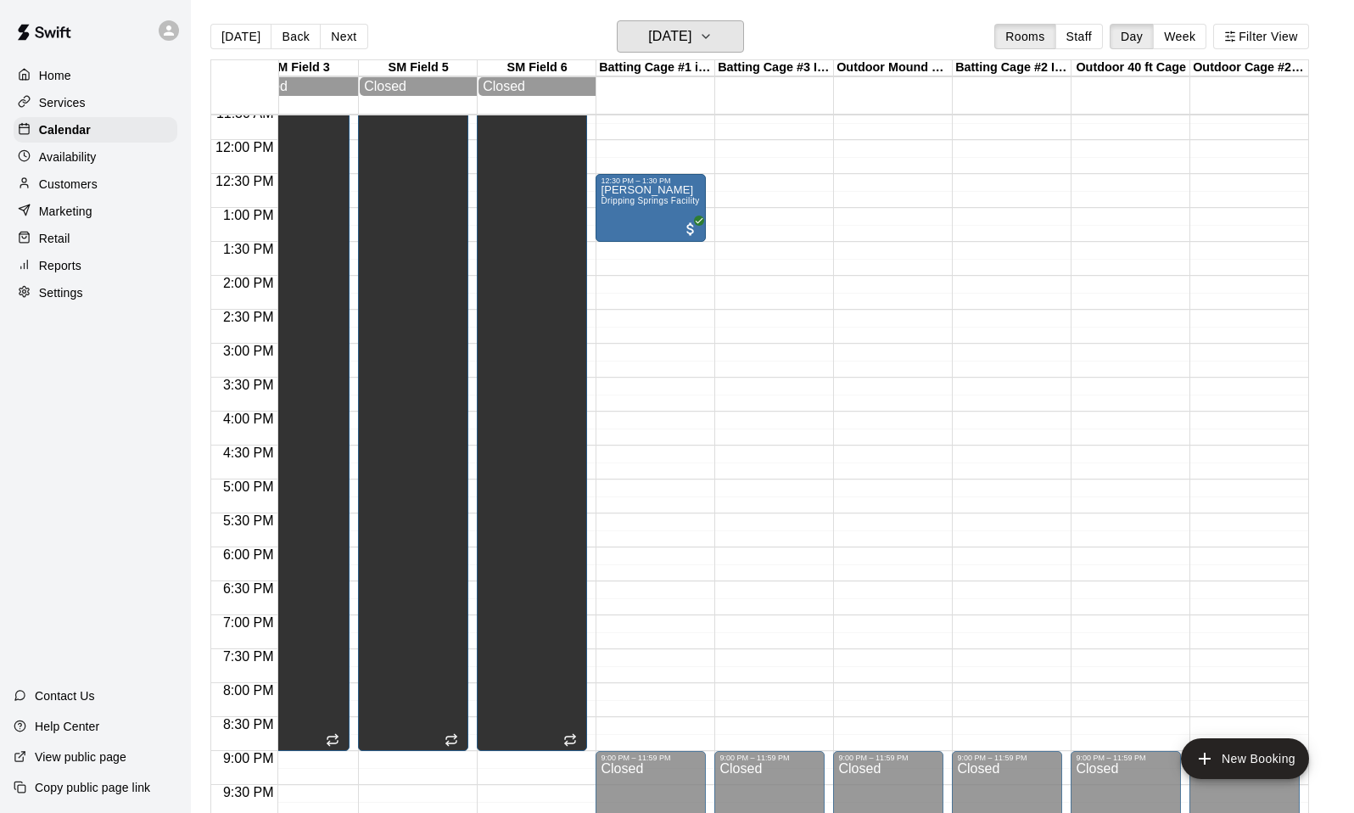
scroll to position [781, 752]
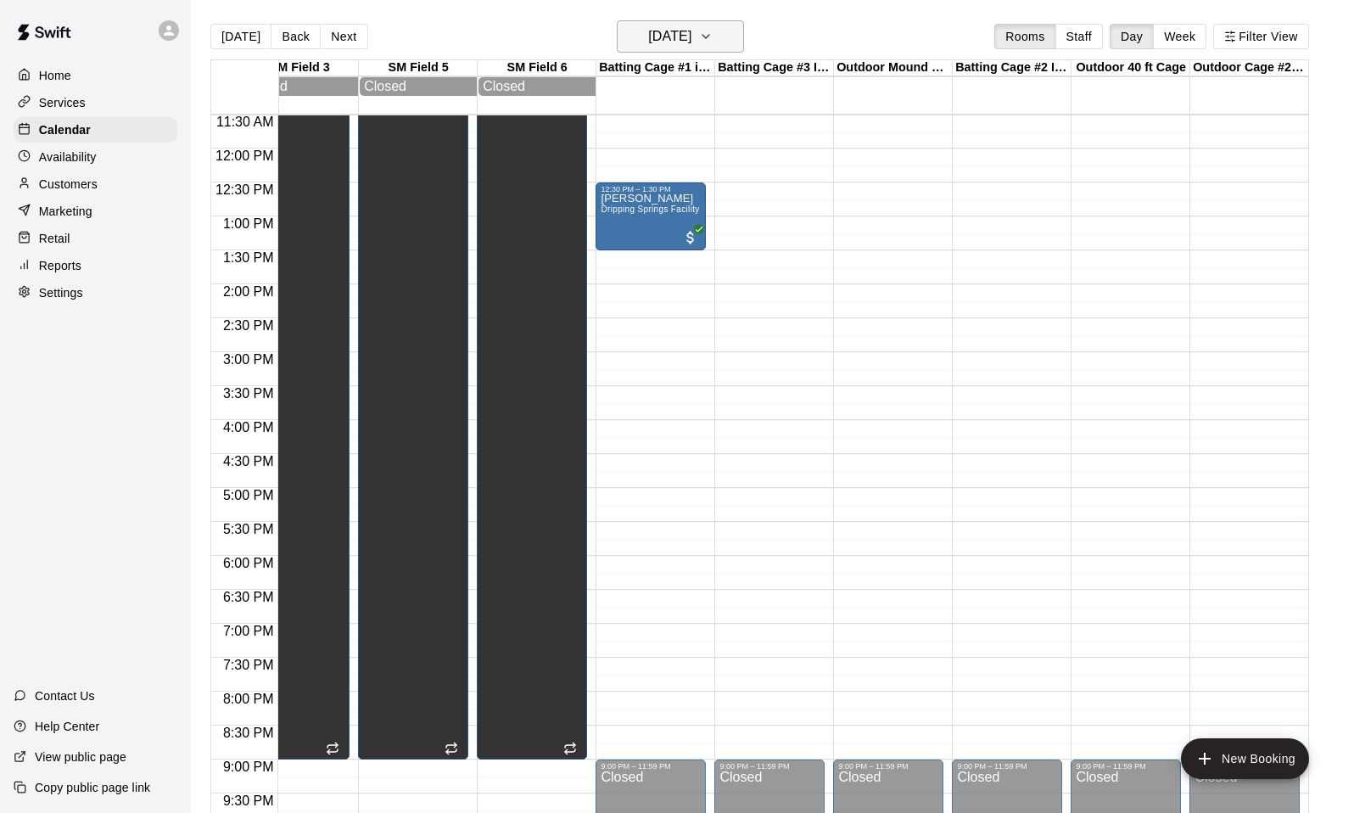
click at [691, 37] on h6 "[DATE]" at bounding box center [669, 37] width 43 height 24
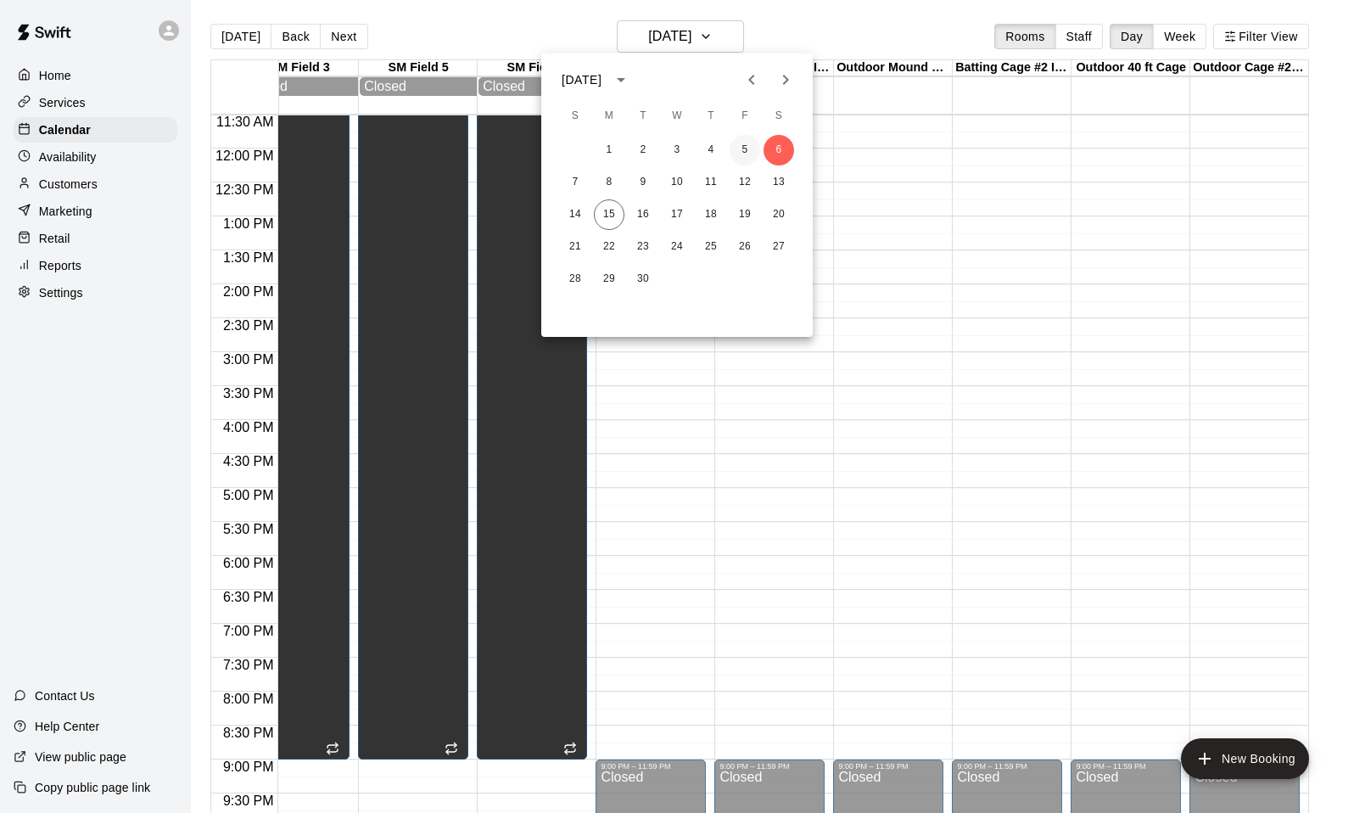
click at [746, 151] on button "5" at bounding box center [745, 150] width 31 height 31
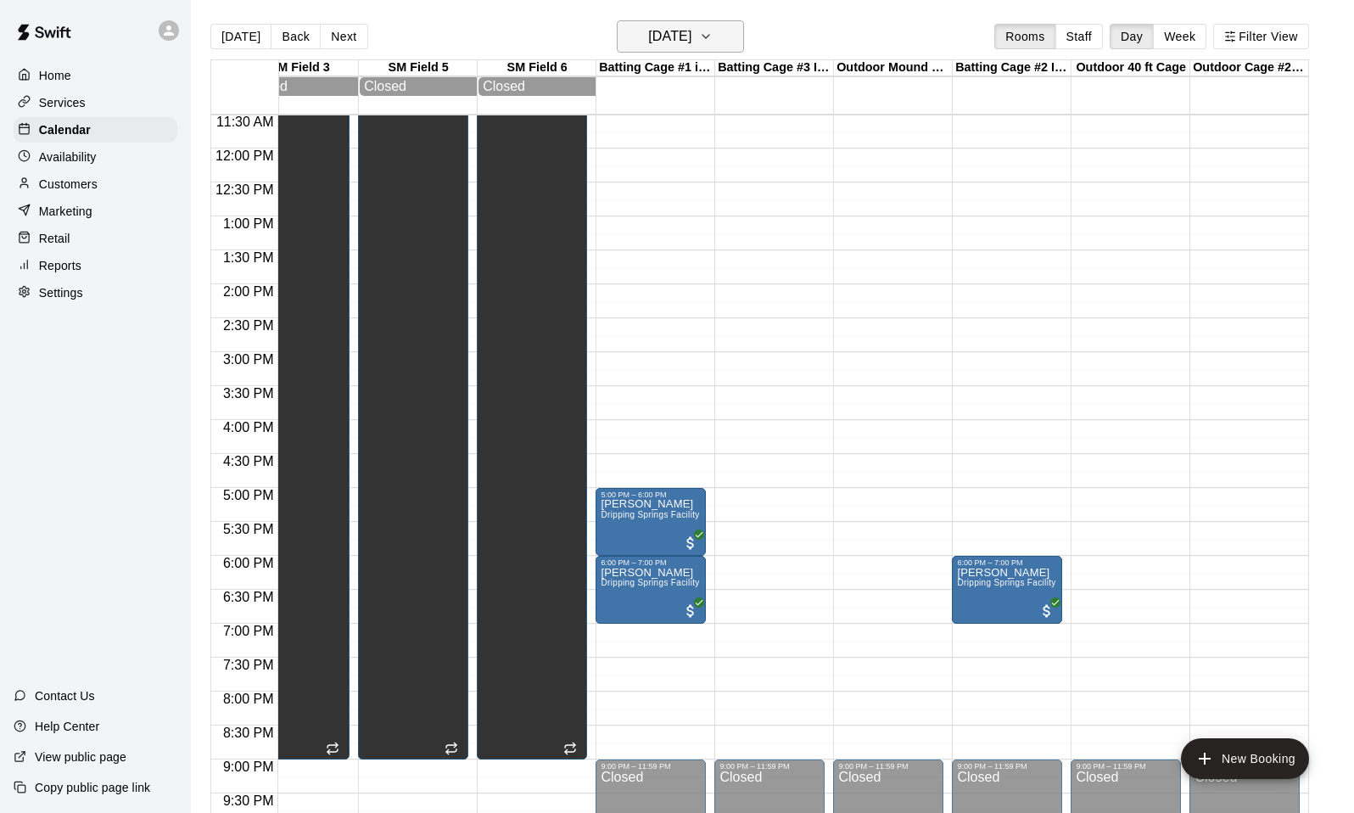
click at [693, 21] on button "[DATE]" at bounding box center [680, 36] width 127 height 32
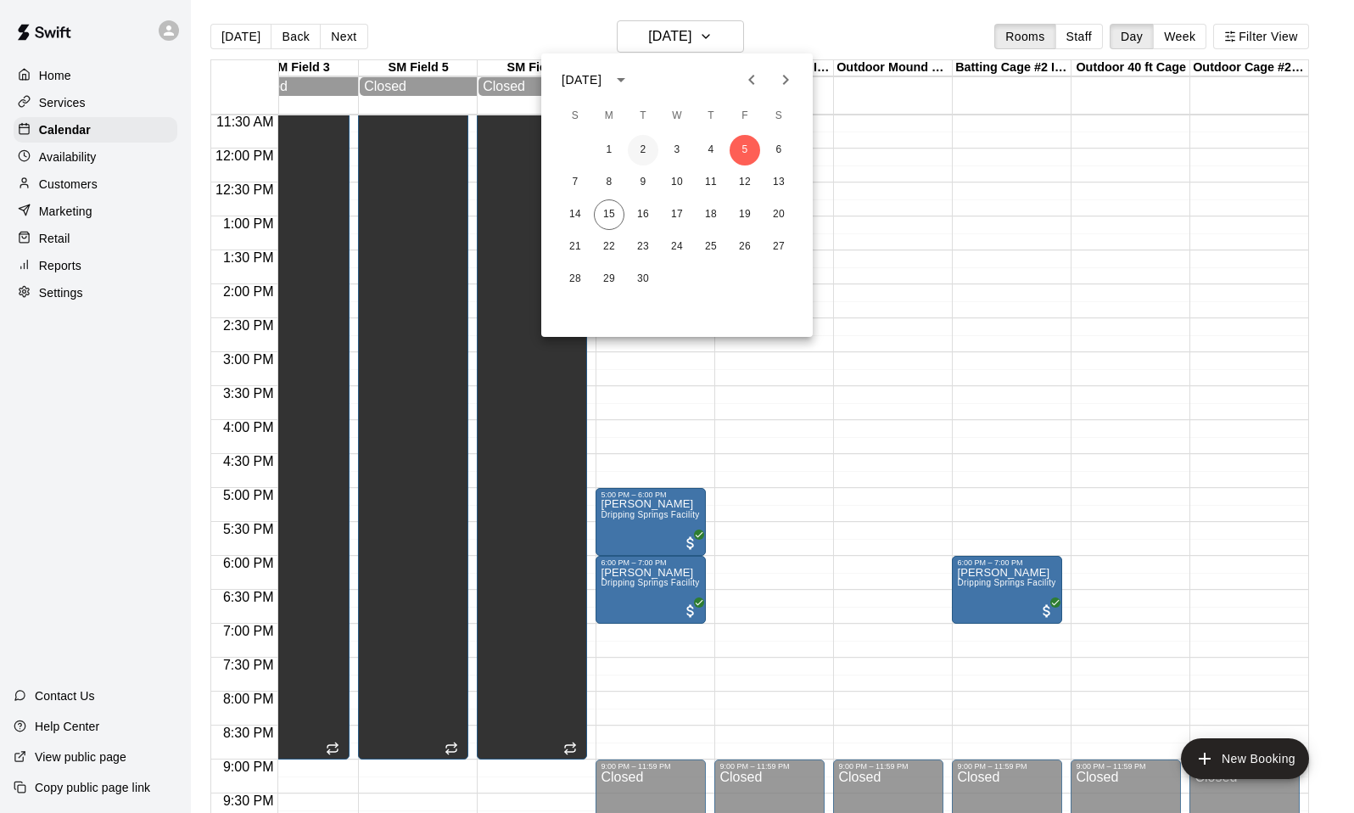
click at [646, 151] on button "2" at bounding box center [643, 150] width 31 height 31
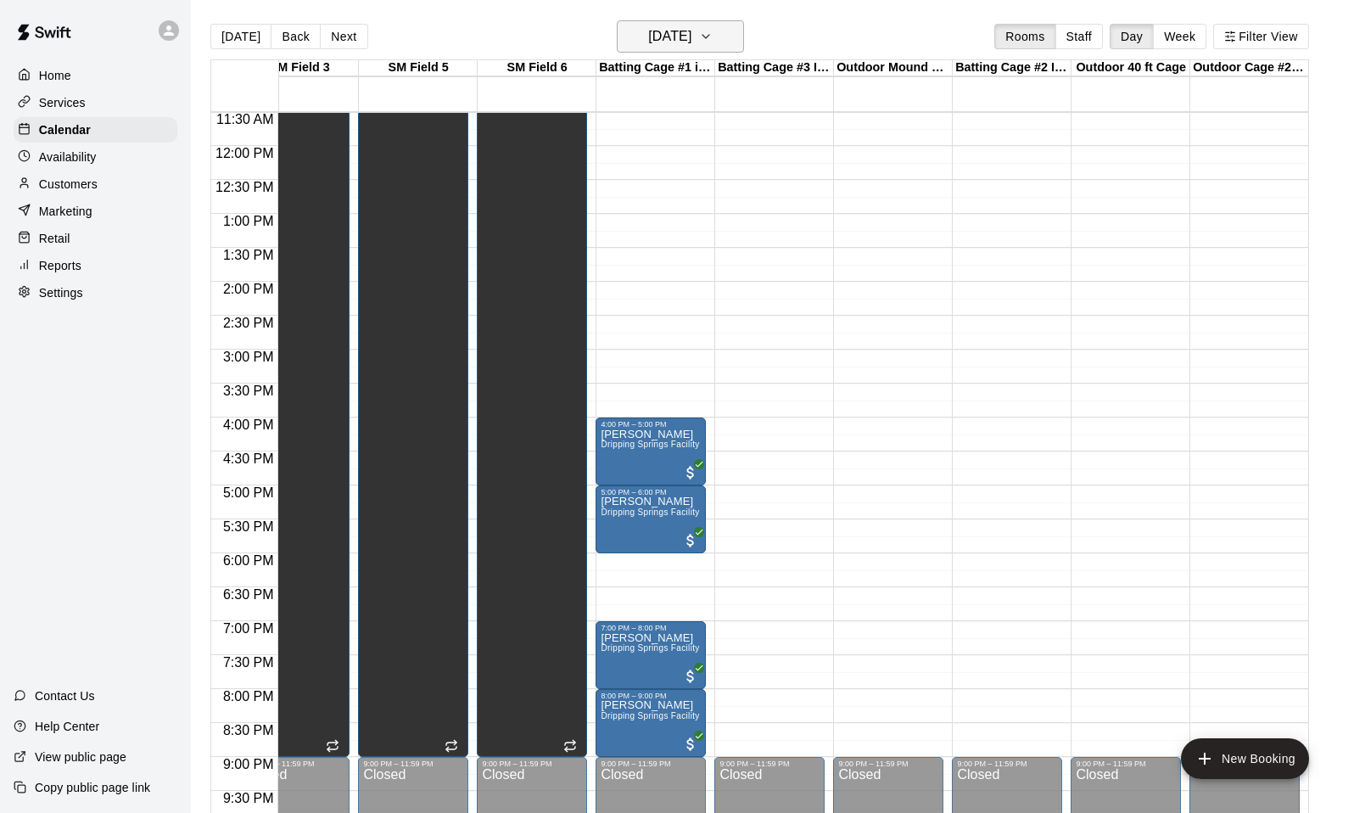
click at [676, 32] on h6 "[DATE]" at bounding box center [669, 37] width 43 height 24
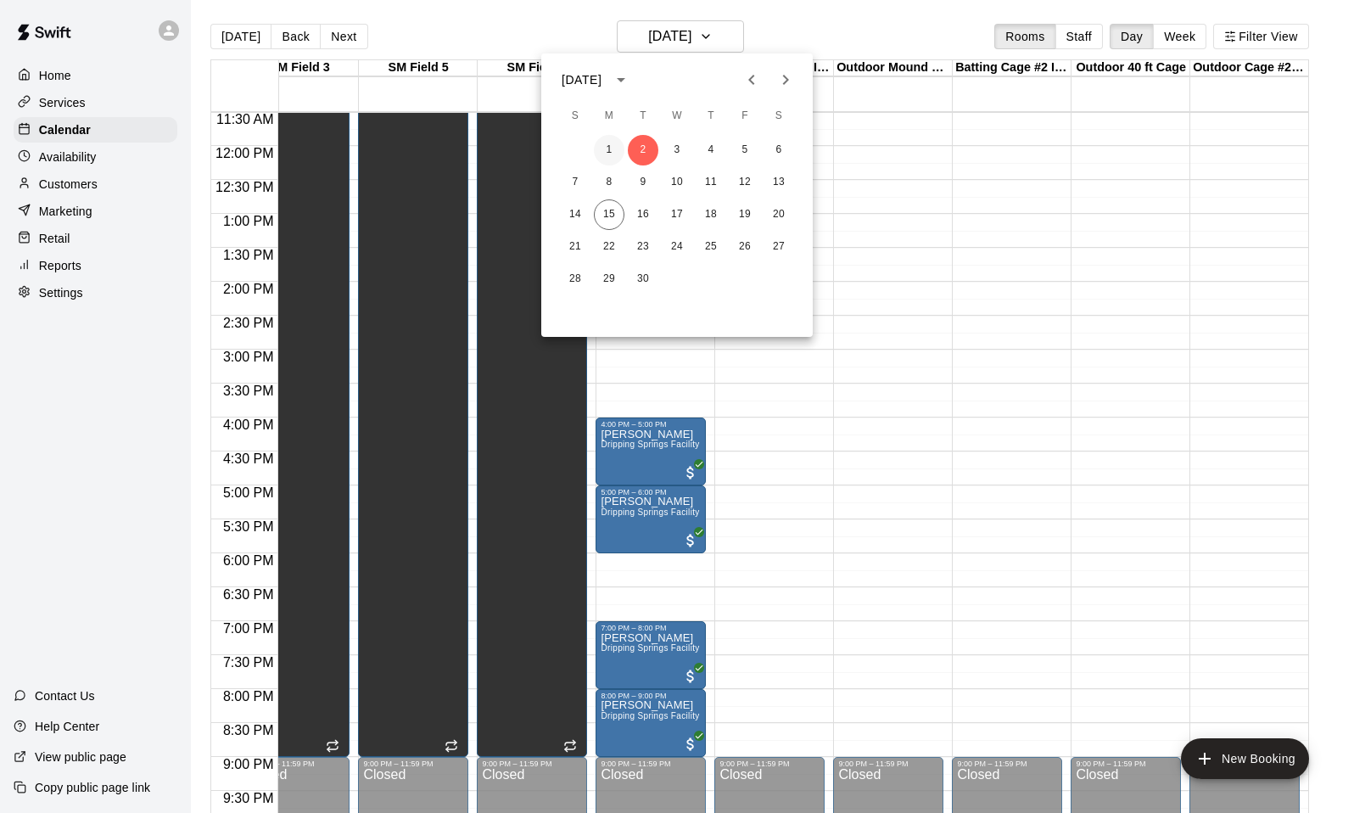
click at [608, 140] on button "1" at bounding box center [609, 150] width 31 height 31
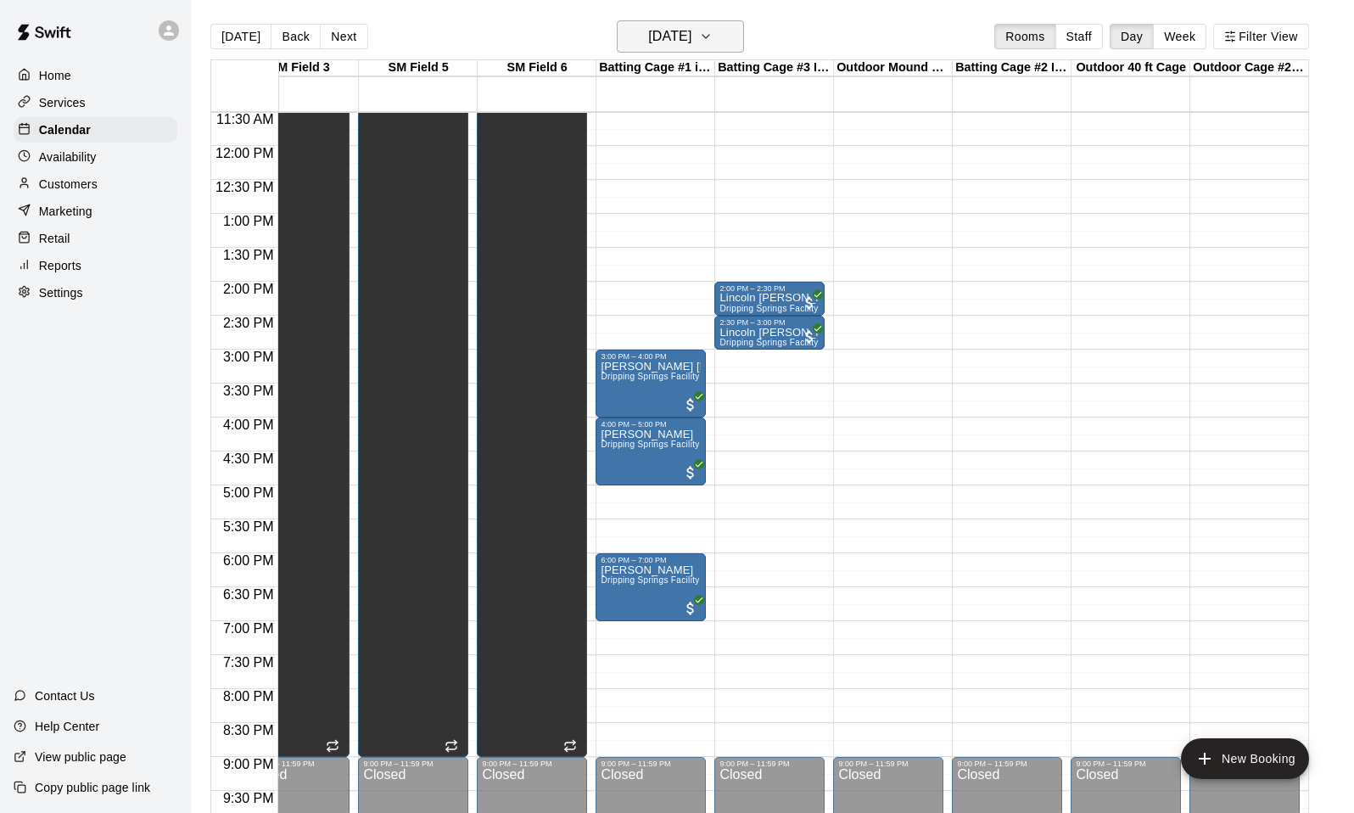
click at [680, 31] on h6 "[DATE]" at bounding box center [669, 37] width 43 height 24
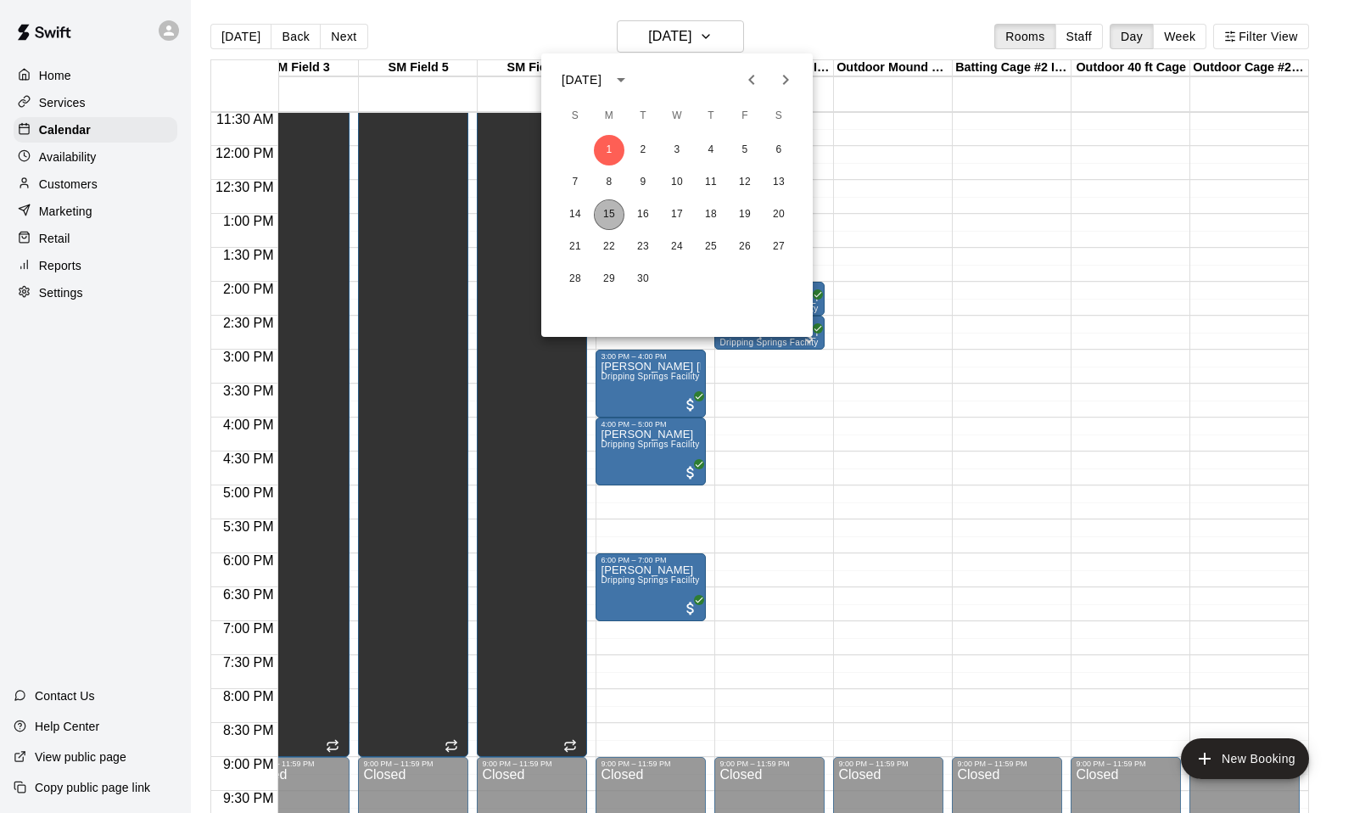
click at [611, 209] on button "15" at bounding box center [609, 214] width 31 height 31
